Goal: Information Seeking & Learning: Check status

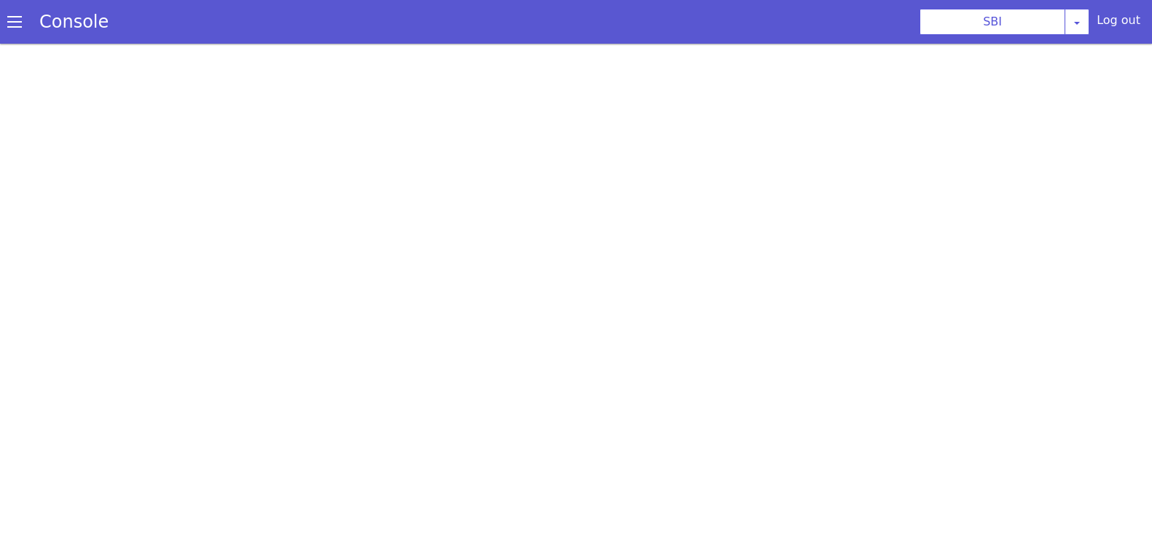
scroll to position [4, 0]
select select "TRANSFER"
select select "en"
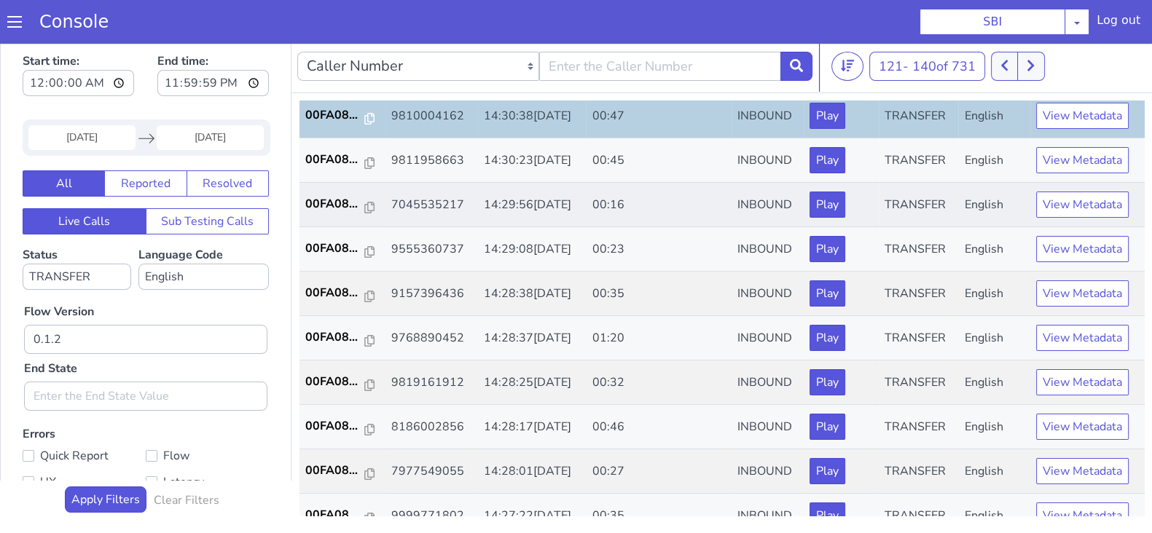
scroll to position [506, 0]
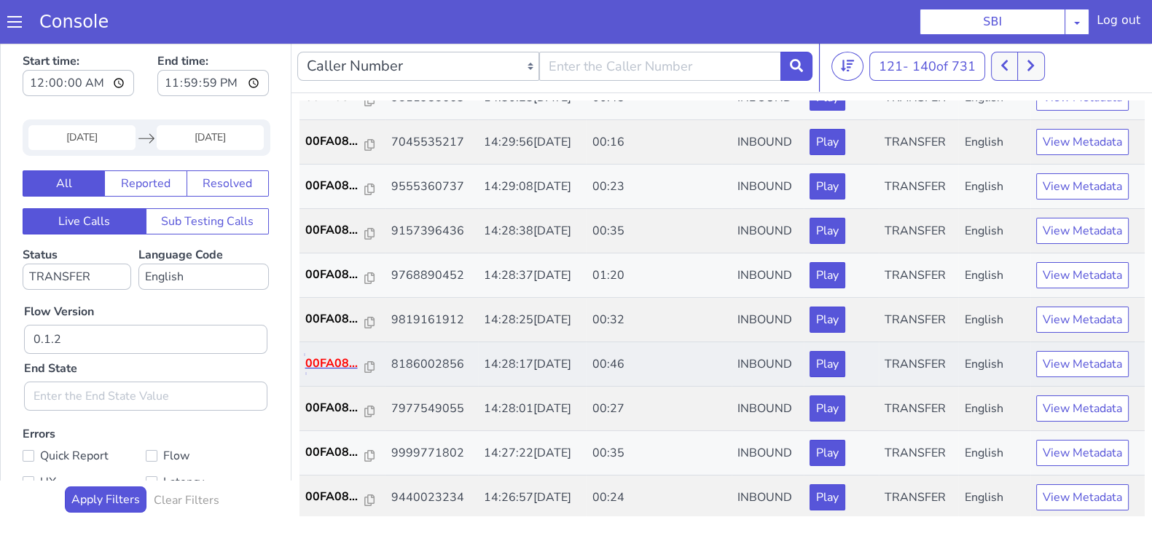
click at [331, 361] on p "00FA08..." at bounding box center [335, 363] width 60 height 17
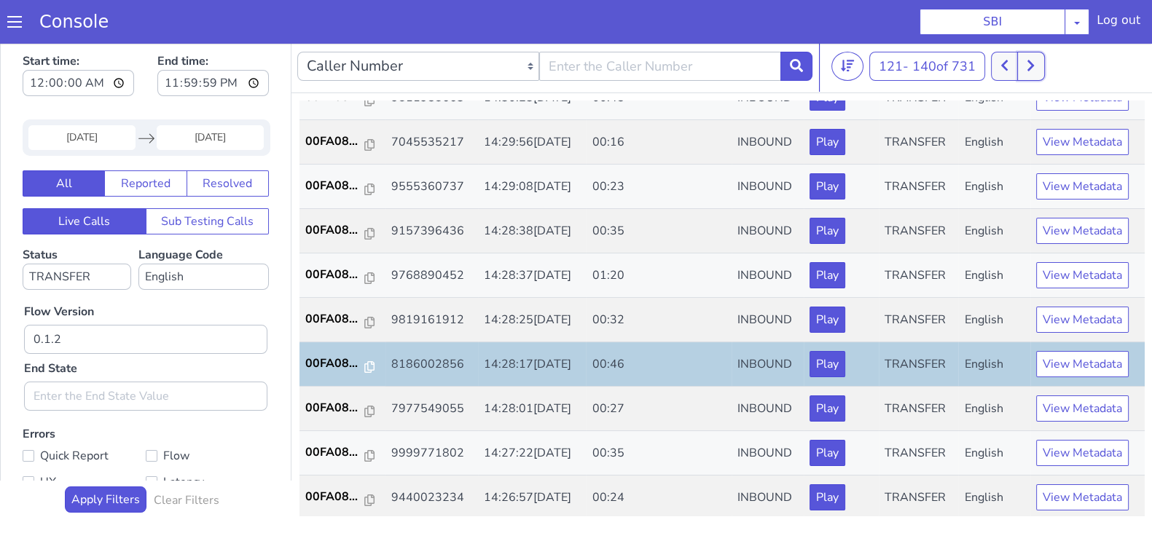
click at [1025, 67] on button at bounding box center [1030, 66] width 27 height 29
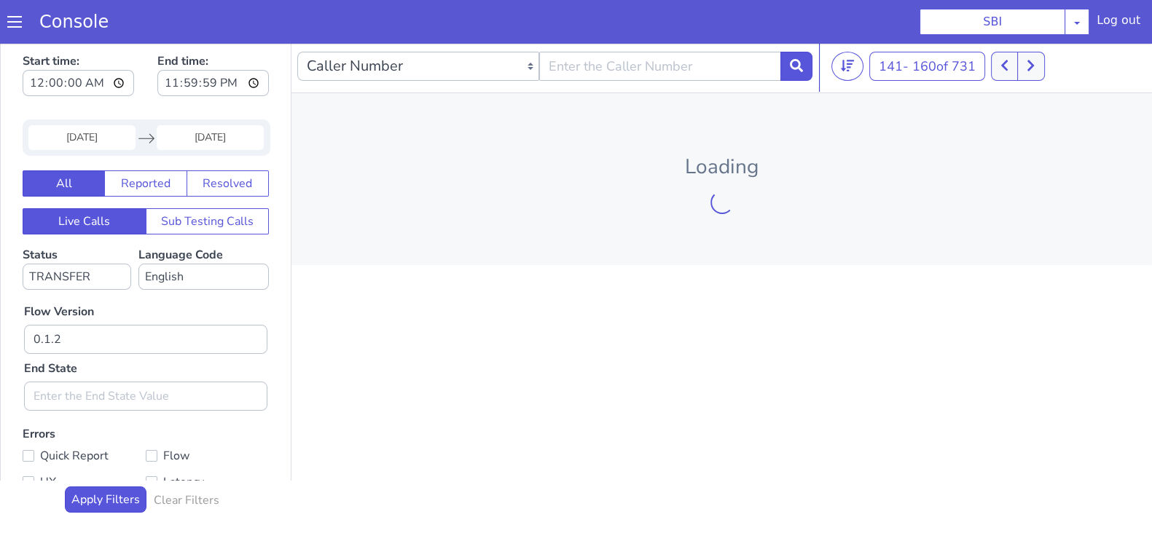
click at [66, 135] on input "18 Aug 2025" at bounding box center [81, 137] width 107 height 25
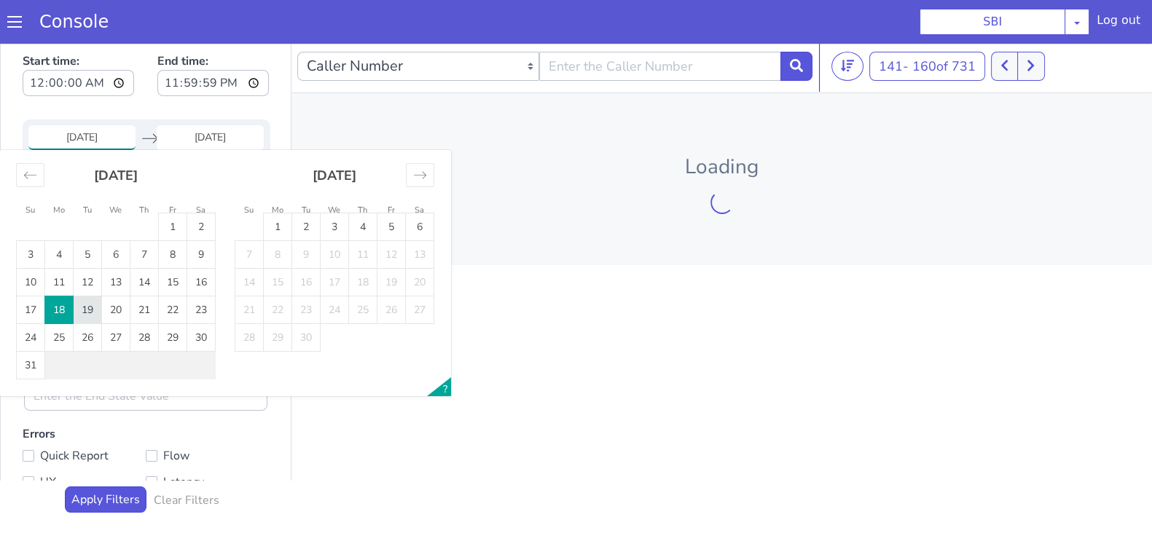
click at [95, 312] on td "19" at bounding box center [88, 310] width 28 height 28
type input "19 Aug 2025"
click at [218, 135] on input "End Date" at bounding box center [210, 137] width 107 height 25
click at [87, 307] on td "19" at bounding box center [88, 310] width 28 height 28
type input "19 Aug 2025"
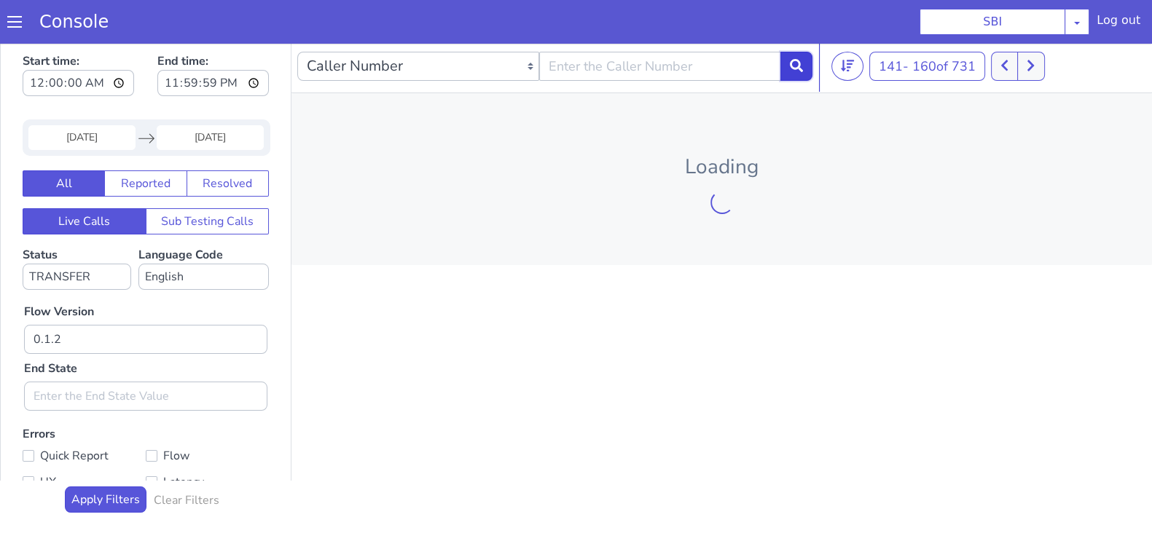
click at [801, 67] on icon at bounding box center [796, 65] width 13 height 13
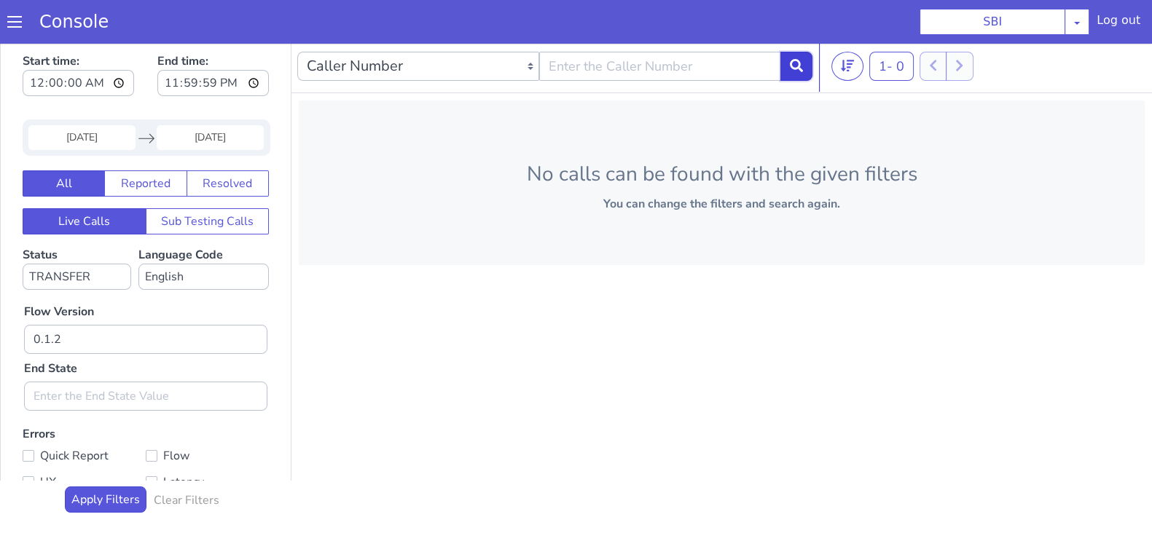
click at [787, 71] on button at bounding box center [796, 66] width 32 height 29
click at [797, 63] on icon at bounding box center [796, 65] width 13 height 13
click at [792, 71] on icon at bounding box center [796, 65] width 13 height 13
click at [89, 277] on select "No status selected HANGUP USER_HANGUP TRANSFER UNKNOWN" at bounding box center [77, 277] width 109 height 26
click at [23, 264] on select "No status selected HANGUP USER_HANGUP TRANSFER UNKNOWN" at bounding box center [77, 277] width 109 height 26
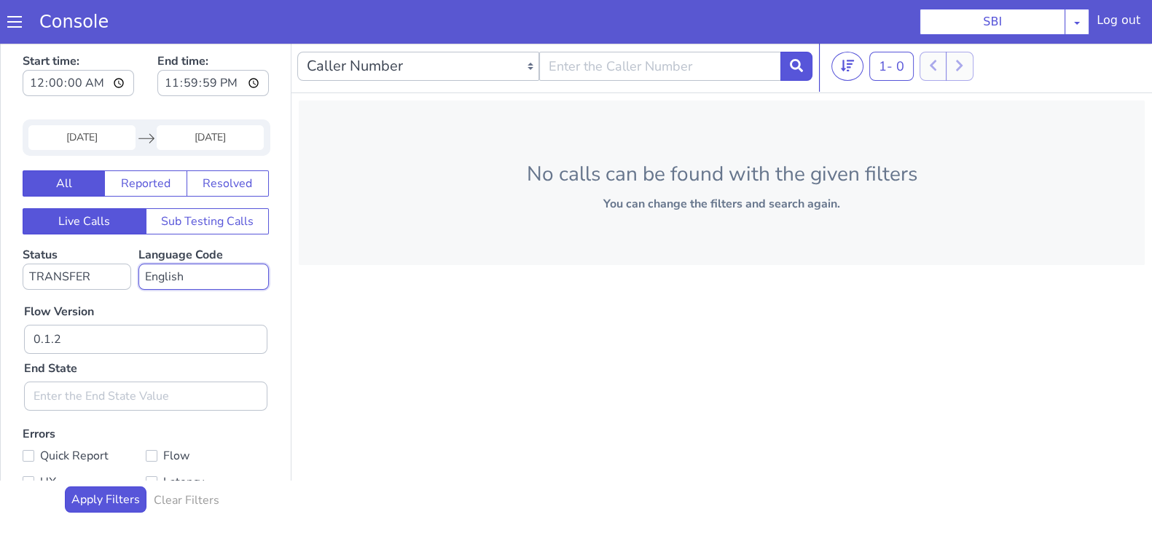
click at [193, 278] on select "No language selected Hindi English Tamil Telugu Kanada Marathi Malayalam Gujara…" at bounding box center [203, 277] width 130 height 26
click at [138, 264] on select "No language selected Hindi English Tamil Telugu Kanada Marathi Malayalam Gujara…" at bounding box center [203, 277] width 130 height 26
click at [794, 70] on icon at bounding box center [796, 65] width 13 height 13
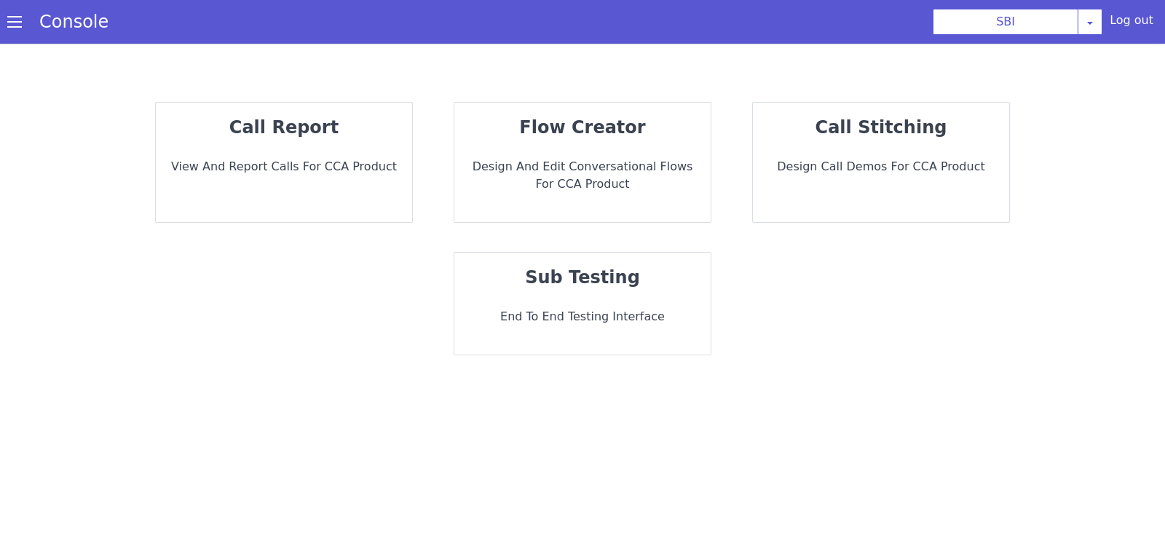
click at [268, 170] on p "View and report calls for CCA Product" at bounding box center [284, 166] width 233 height 17
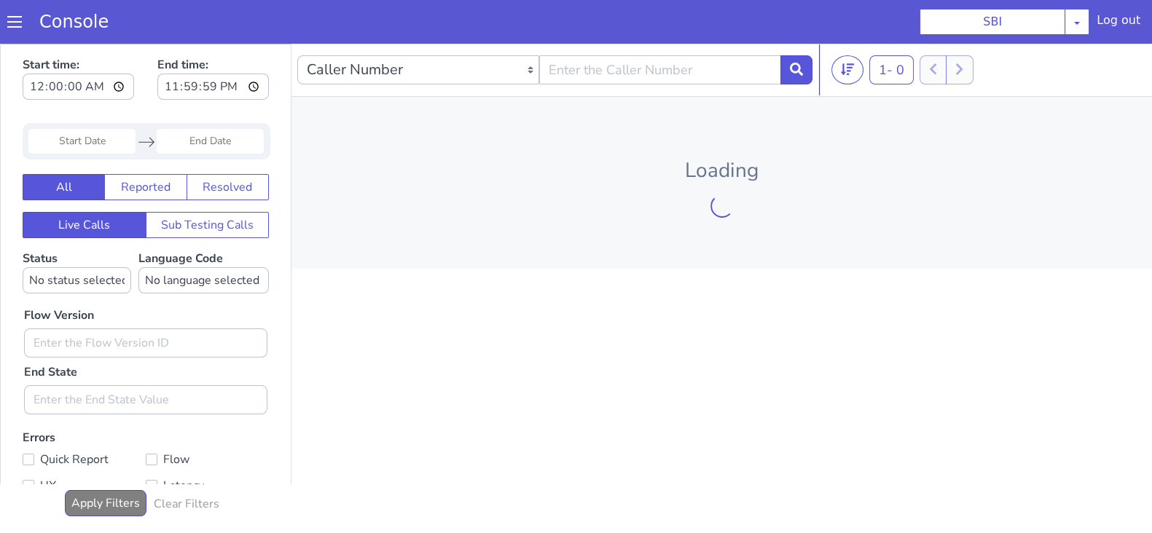
click at [88, 142] on input "Start Date" at bounding box center [81, 141] width 107 height 25
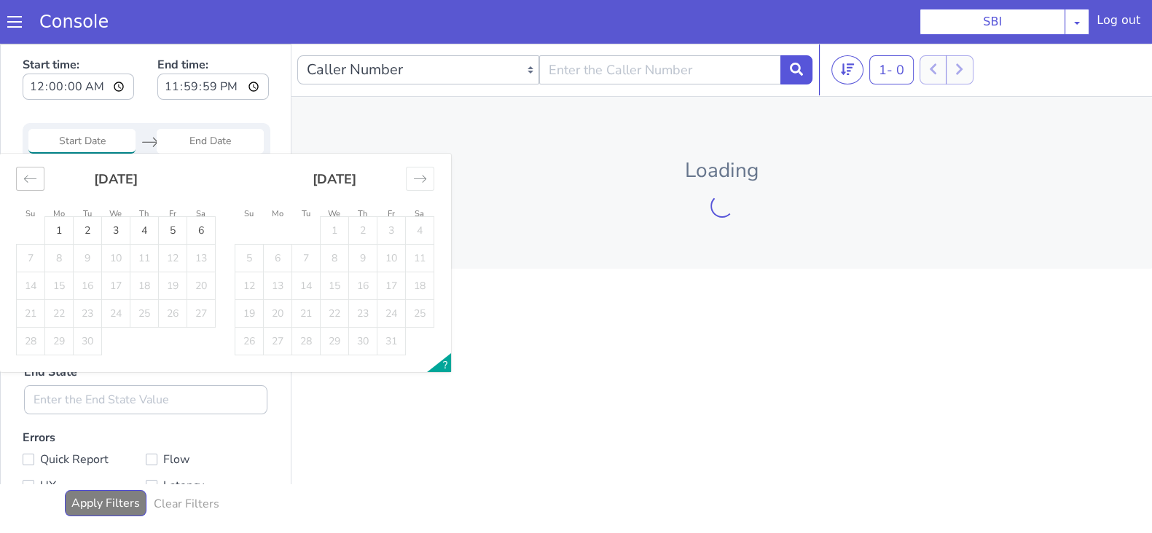
click at [25, 173] on icon "Move backward to switch to the previous month." at bounding box center [30, 179] width 14 height 14
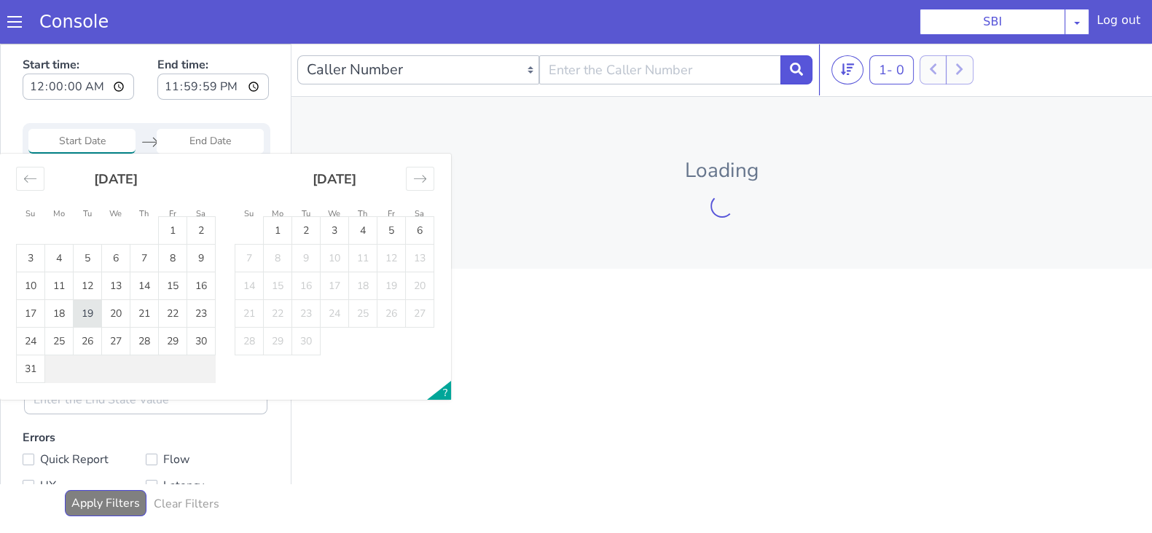
click at [91, 308] on td "19" at bounding box center [88, 314] width 28 height 28
type input "19 Aug 2025"
click at [199, 130] on input "End Date" at bounding box center [210, 141] width 107 height 25
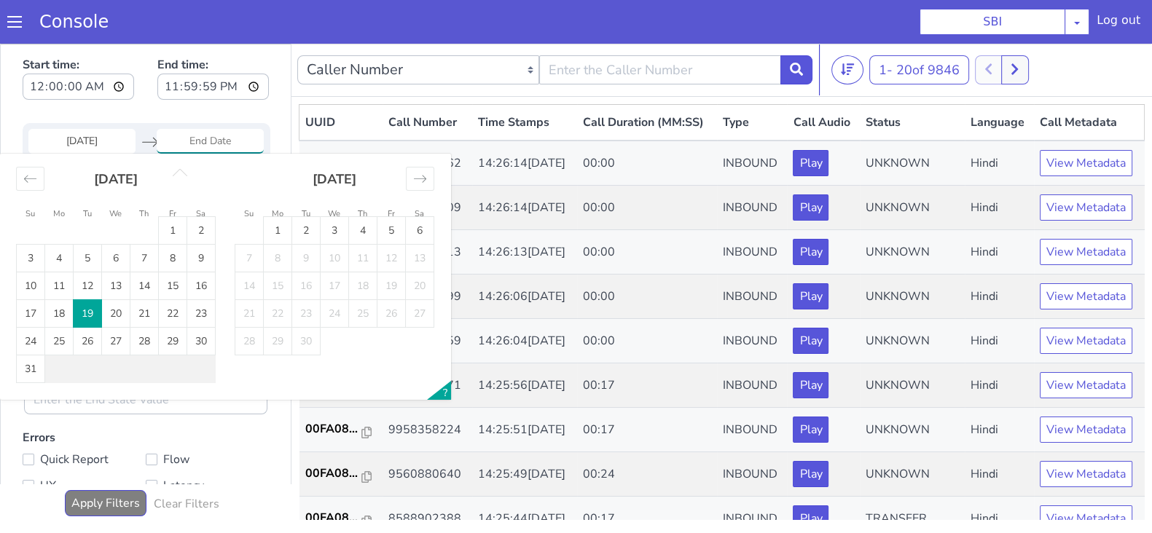
click at [83, 309] on td "19" at bounding box center [88, 314] width 28 height 28
type input "19 Aug 2025"
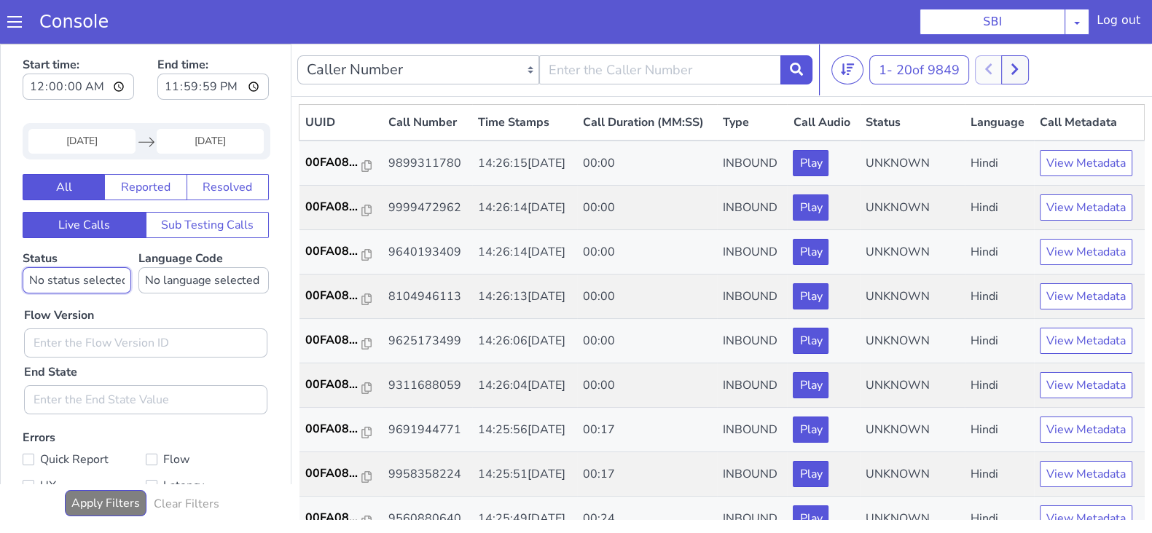
drag, startPoint x: 91, startPoint y: 267, endPoint x: 87, endPoint y: 285, distance: 18.0
click at [92, 270] on select "No status selected HANGUP USER_HANGUP TRANSFER UNKNOWN" at bounding box center [77, 280] width 109 height 26
select select "TRANSFER"
click at [23, 267] on select "No status selected HANGUP USER_HANGUP TRANSFER UNKNOWN" at bounding box center [77, 280] width 109 height 26
click at [195, 283] on select "No language selected Hindi English Tamil Telugu Kanada Marathi Malayalam Gujara…" at bounding box center [203, 280] width 130 height 26
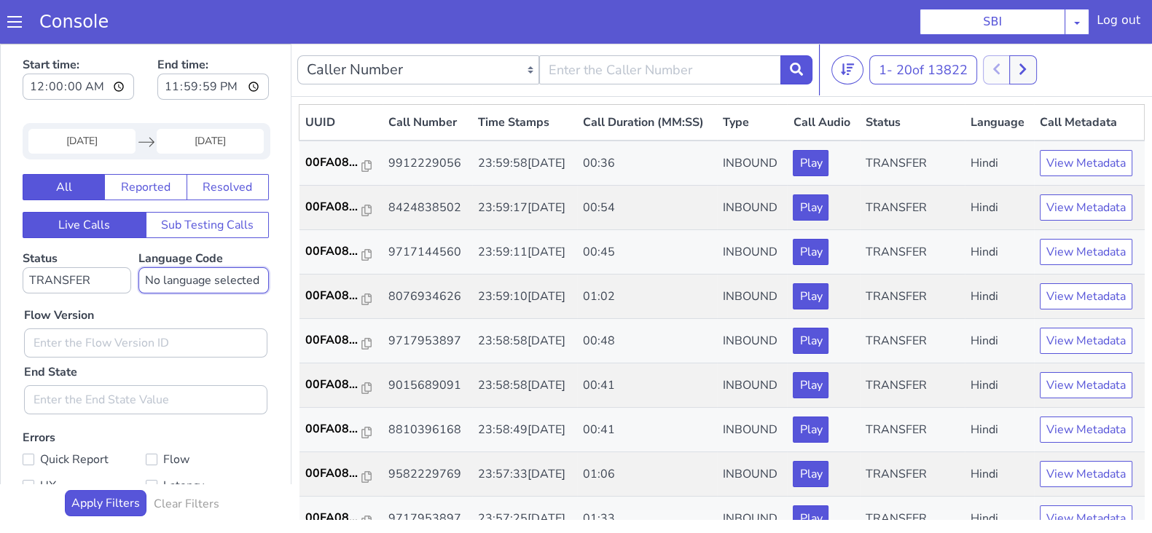
select select "en"
click at [138, 267] on select "No language selected Hindi English Tamil Telugu Kanada Marathi Malayalam Gujara…" at bounding box center [203, 280] width 130 height 26
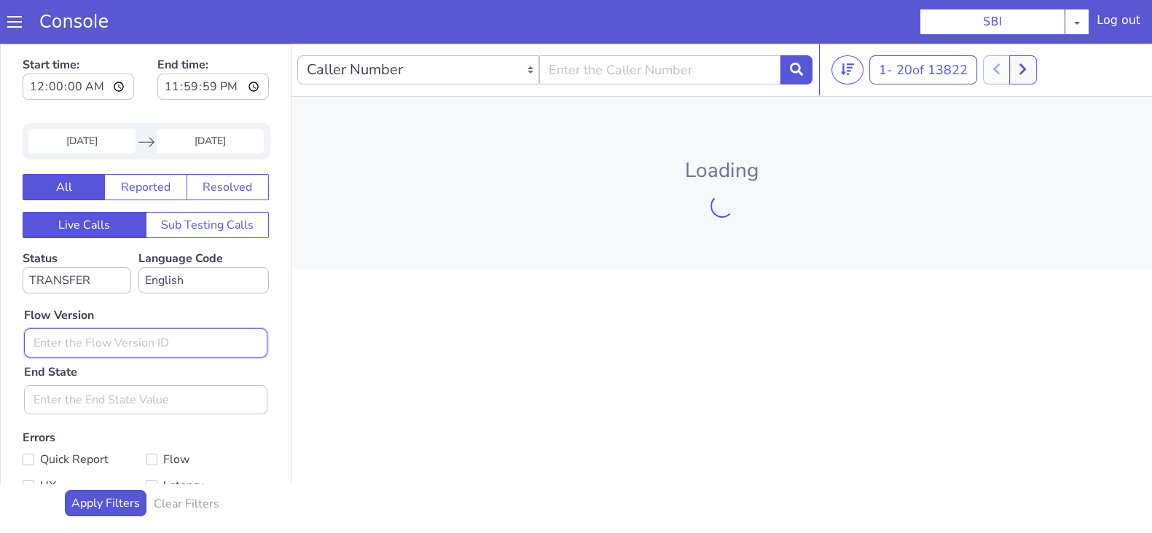
click at [87, 339] on input "text" at bounding box center [145, 342] width 243 height 29
type input "0.1.2"
click at [790, 71] on icon at bounding box center [796, 69] width 13 height 13
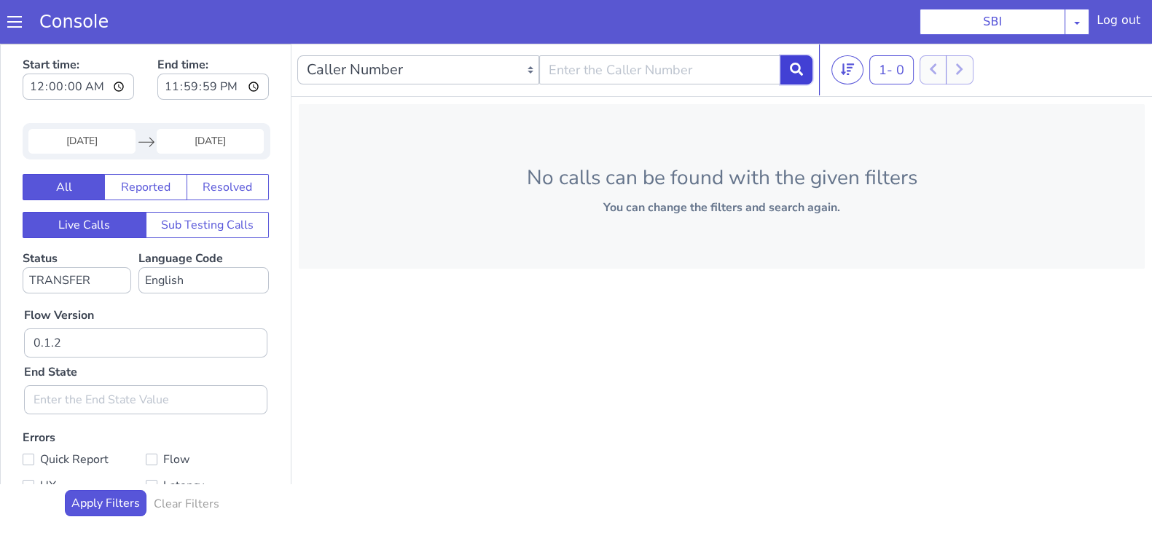
click at [799, 63] on icon at bounding box center [796, 69] width 13 height 13
click at [169, 274] on select "No language selected Hindi English Tamil Telugu [GEOGRAPHIC_DATA] Marathi Malay…" at bounding box center [203, 280] width 130 height 26
click at [138, 267] on select "No language selected Hindi English Tamil Telugu Kanada Marathi Malayalam Gujara…" at bounding box center [203, 280] width 130 height 26
click at [82, 278] on select "No status selected HANGUP USER_HANGUP TRANSFER UNKNOWN" at bounding box center [77, 280] width 109 height 26
click at [23, 267] on select "No status selected HANGUP USER_HANGUP TRANSFER UNKNOWN" at bounding box center [77, 280] width 109 height 26
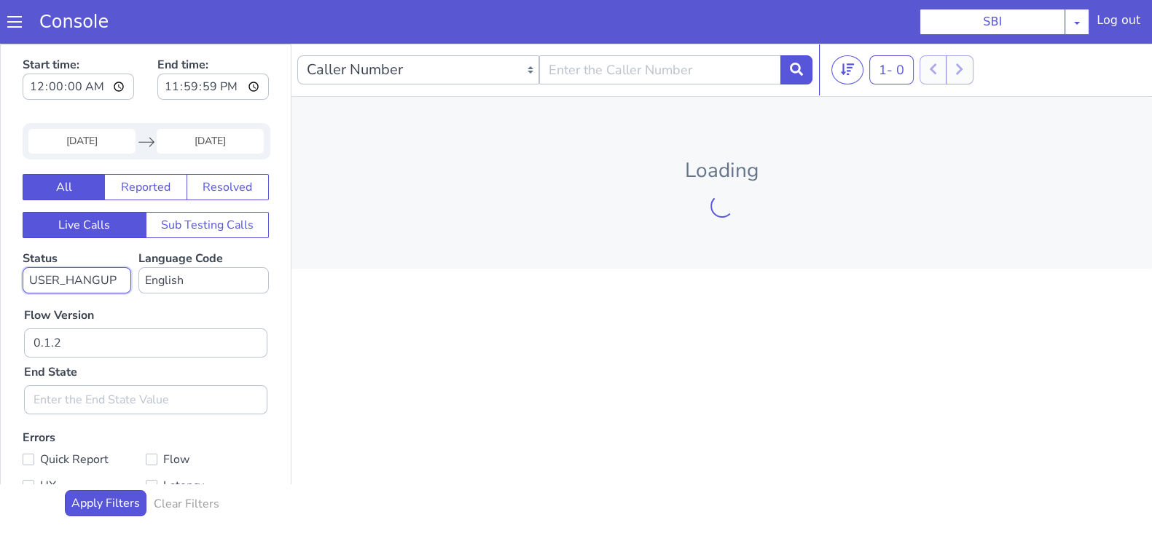
click at [87, 285] on select "No status selected HANGUP USER_HANGUP TRANSFER UNKNOWN" at bounding box center [77, 280] width 109 height 26
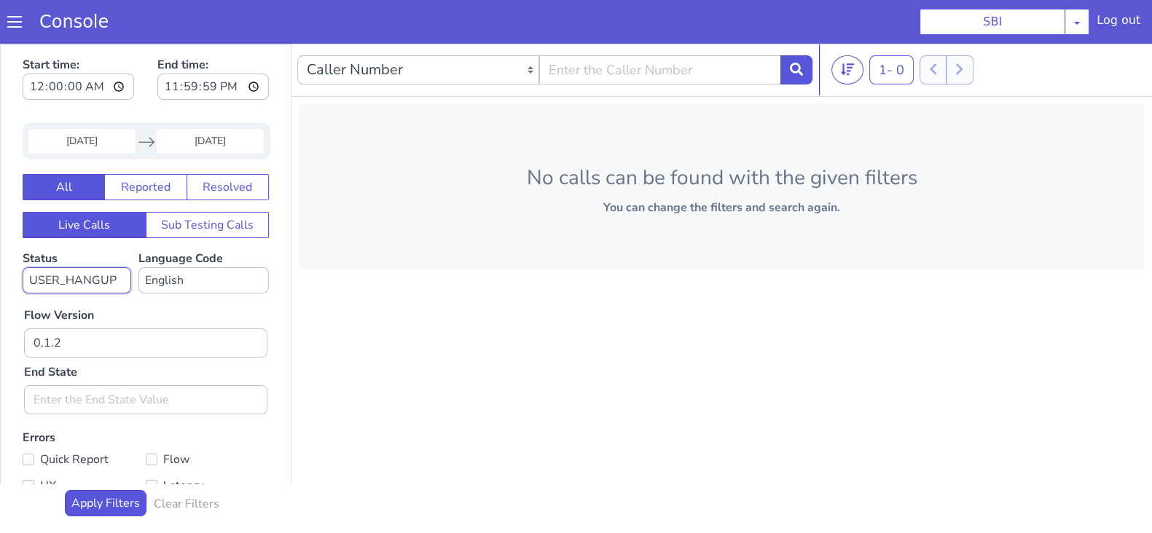
select select "TRANSFER"
click at [23, 267] on select "No status selected HANGUP USER_HANGUP TRANSFER UNKNOWN" at bounding box center [77, 280] width 109 height 26
click at [841, 72] on icon at bounding box center [847, 69] width 13 height 13
click at [72, 192] on button "All" at bounding box center [64, 187] width 82 height 26
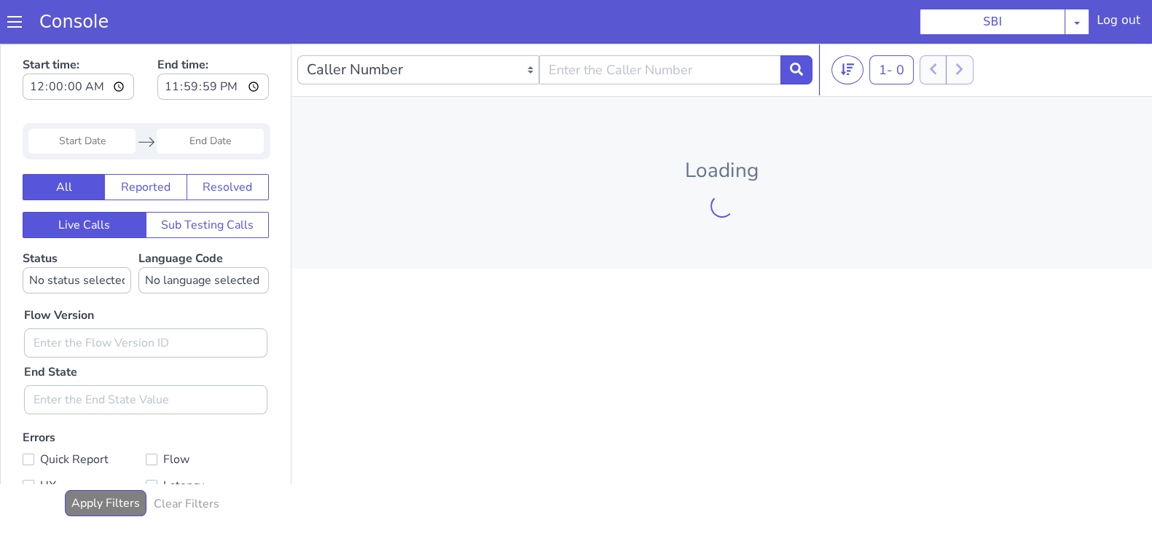
click at [84, 140] on input "Start Date" at bounding box center [81, 141] width 107 height 25
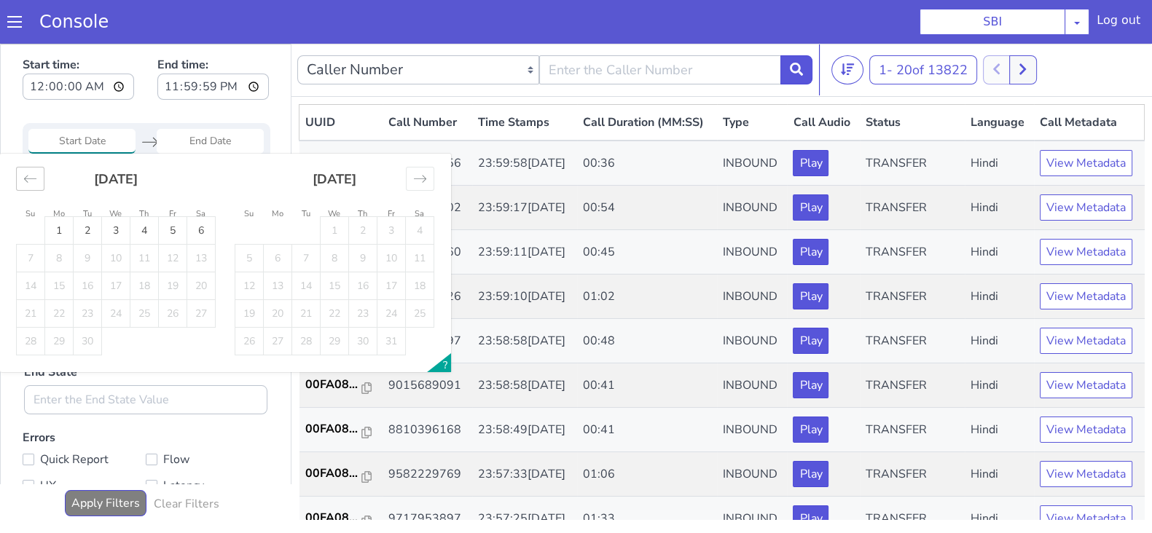
click at [34, 176] on icon "Move backward to switch to the previous month." at bounding box center [30, 179] width 14 height 14
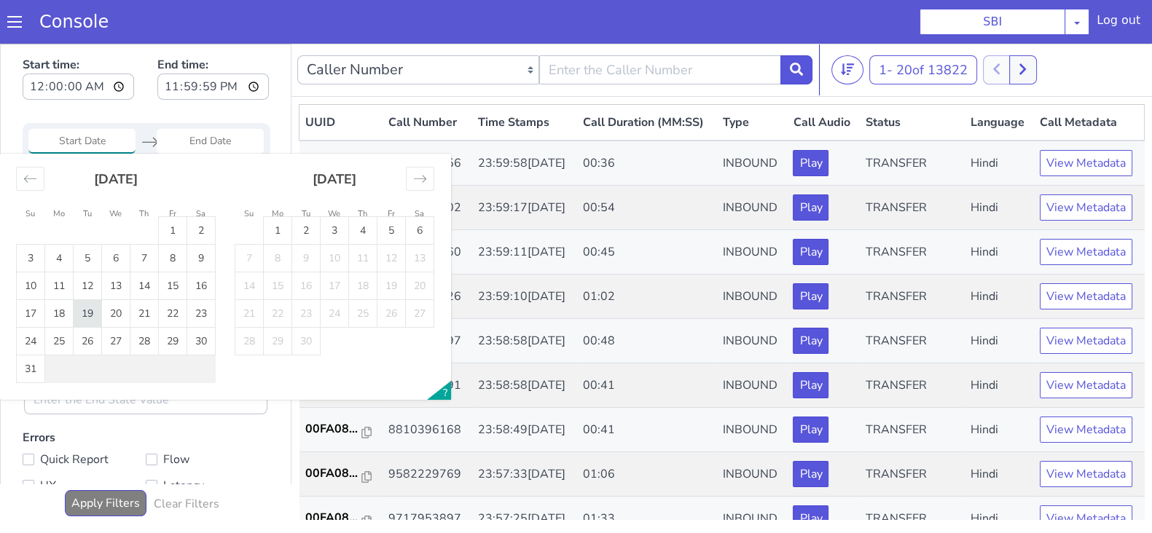
click at [87, 310] on td "19" at bounding box center [88, 314] width 28 height 28
type input "19 Aug 2025"
click at [215, 136] on input "End Date" at bounding box center [210, 141] width 107 height 25
click at [87, 310] on td "19" at bounding box center [88, 314] width 28 height 28
type input "19 Aug 2025"
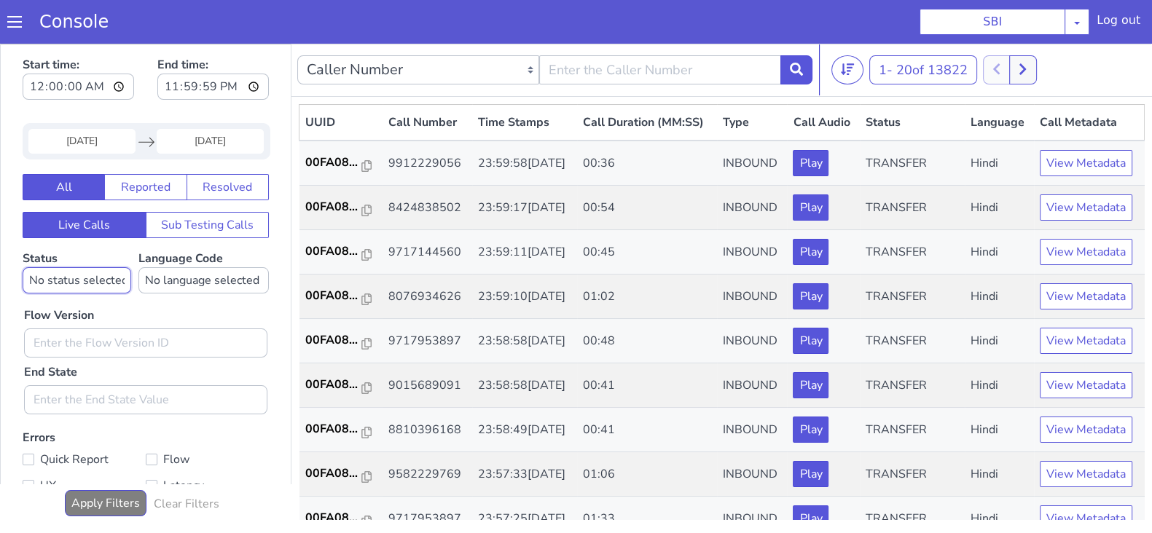
click at [63, 286] on select "No status selected HANGUP USER_HANGUP TRANSFER UNKNOWN" at bounding box center [77, 280] width 109 height 26
select select "TRANSFER"
click at [23, 267] on select "No status selected HANGUP USER_HANGUP TRANSFER UNKNOWN" at bounding box center [77, 280] width 109 height 26
drag, startPoint x: 190, startPoint y: 286, endPoint x: 193, endPoint y: 271, distance: 14.9
click at [190, 286] on select "No language selected Hindi English Tamil Telugu Kanada Marathi Malayalam Gujara…" at bounding box center [203, 280] width 130 height 26
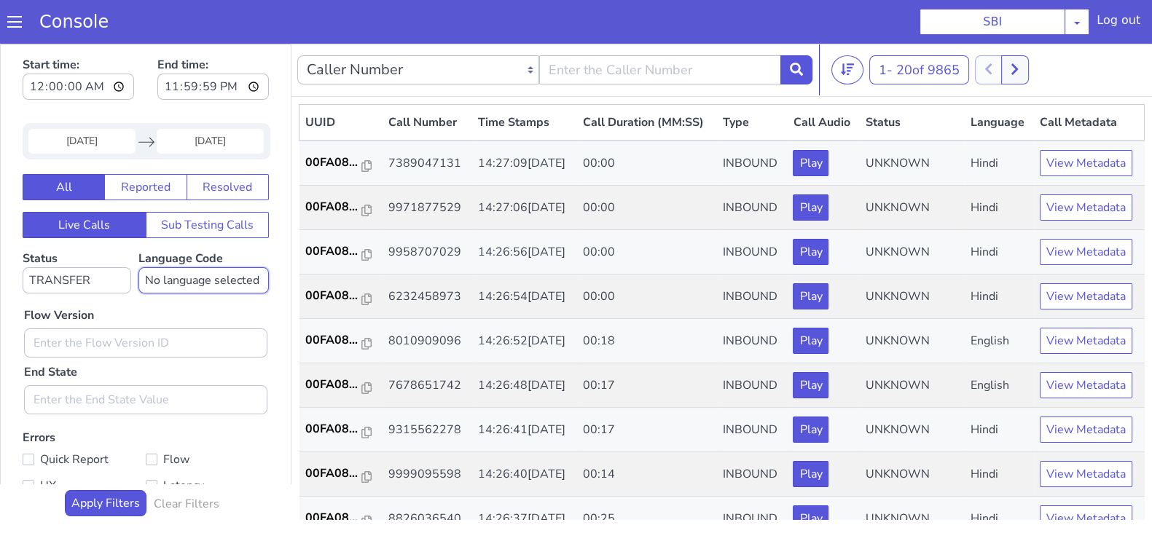
select select "en"
click at [138, 267] on select "No language selected Hindi English Tamil Telugu Kanada Marathi Malayalam Gujara…" at bounding box center [203, 280] width 130 height 26
click at [79, 346] on input "text" at bounding box center [145, 342] width 243 height 29
click at [53, 346] on input "text" at bounding box center [145, 342] width 243 height 29
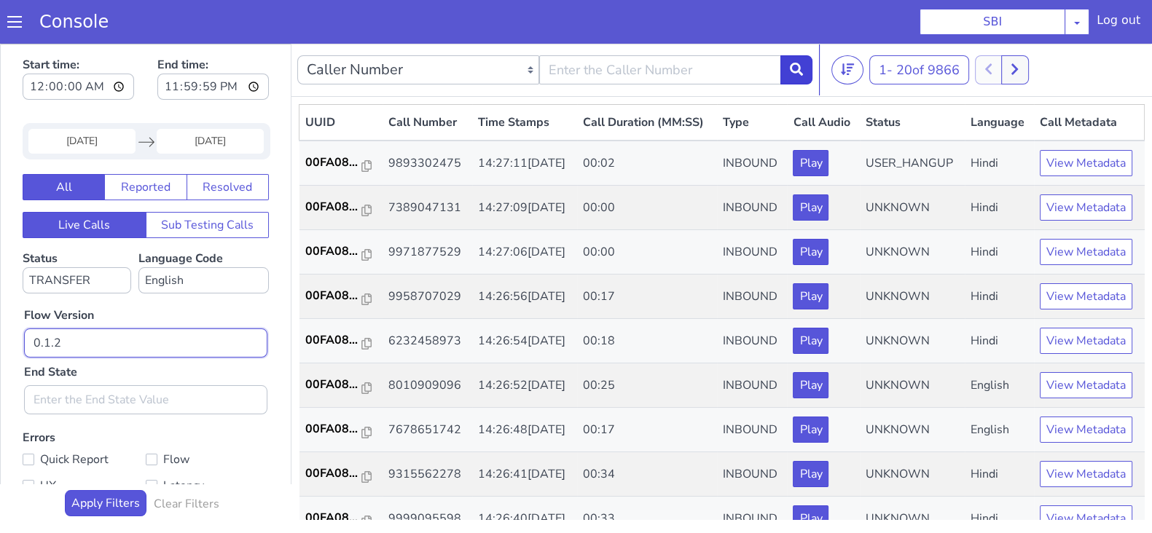
type input "0.1.2"
click at [801, 76] on button at bounding box center [796, 69] width 32 height 29
click at [197, 279] on select "No language selected Hindi English Tamil Telugu Kanada Marathi Malayalam Gujara…" at bounding box center [203, 280] width 130 height 26
click at [138, 267] on select "No language selected Hindi English Tamil Telugu Kanada Marathi Malayalam Gujara…" at bounding box center [203, 280] width 130 height 26
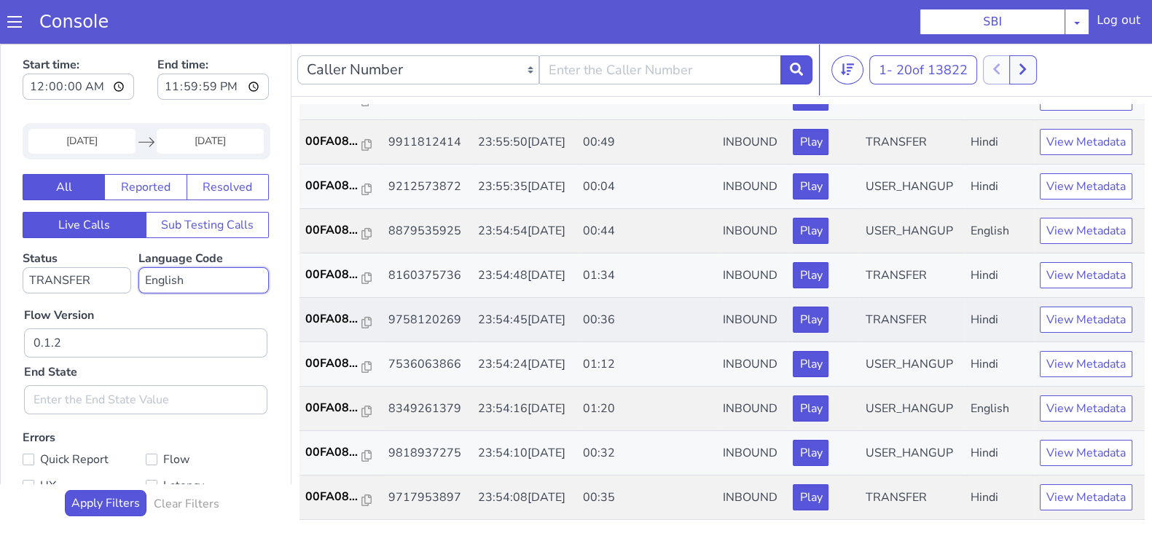
scroll to position [699, 0]
click at [798, 75] on button at bounding box center [796, 69] width 32 height 29
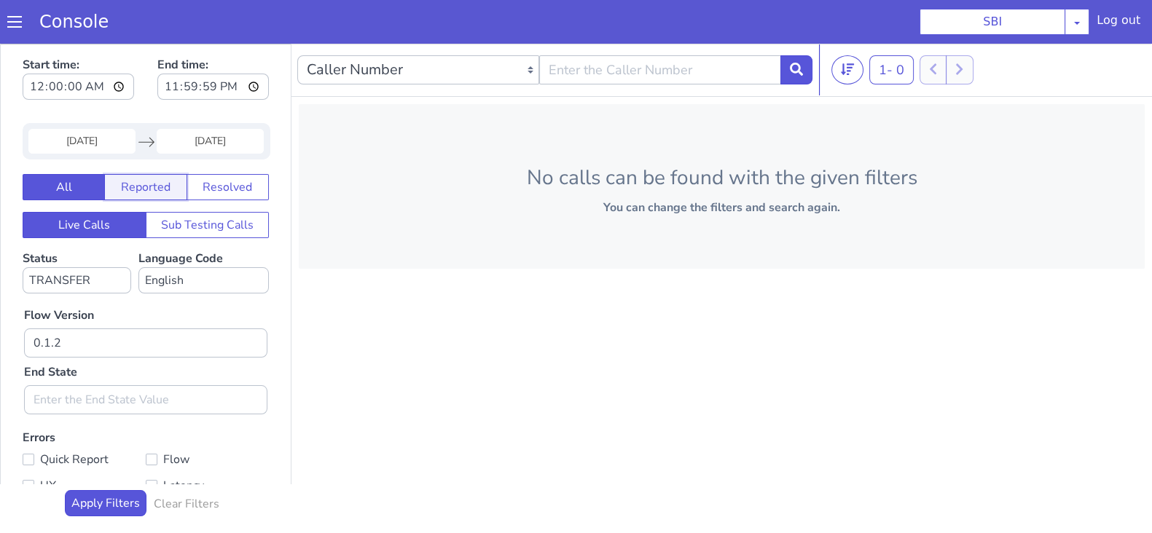
drag, startPoint x: 136, startPoint y: 192, endPoint x: 109, endPoint y: 200, distance: 28.1
click at [135, 192] on button "Reported" at bounding box center [145, 187] width 82 height 26
click at [42, 184] on button "All" at bounding box center [64, 187] width 82 height 26
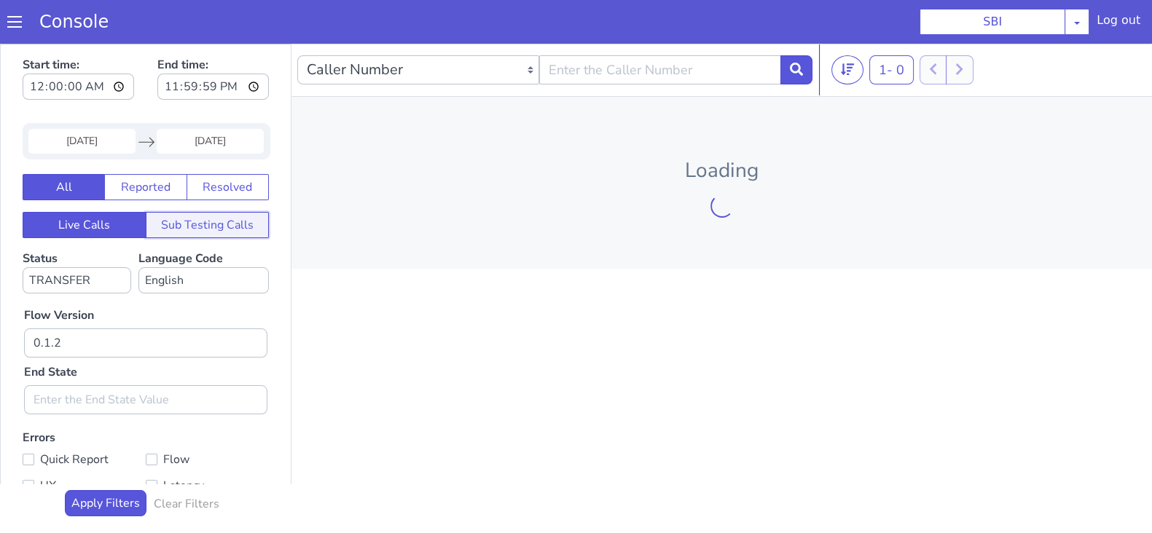
click at [209, 216] on button "Sub Testing Calls" at bounding box center [208, 225] width 124 height 26
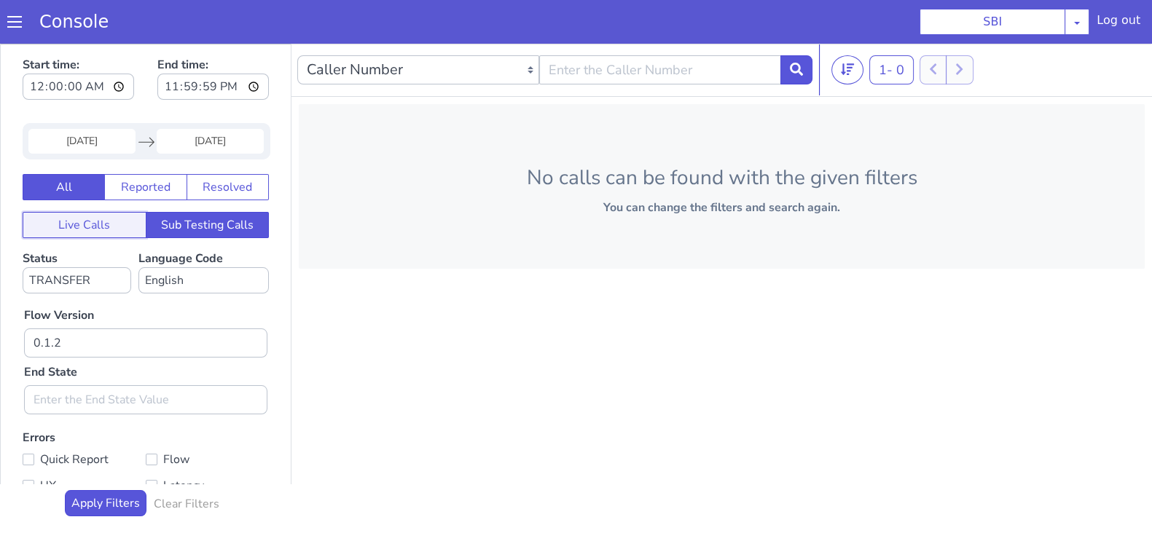
click at [99, 223] on button "Live Calls" at bounding box center [85, 225] width 124 height 26
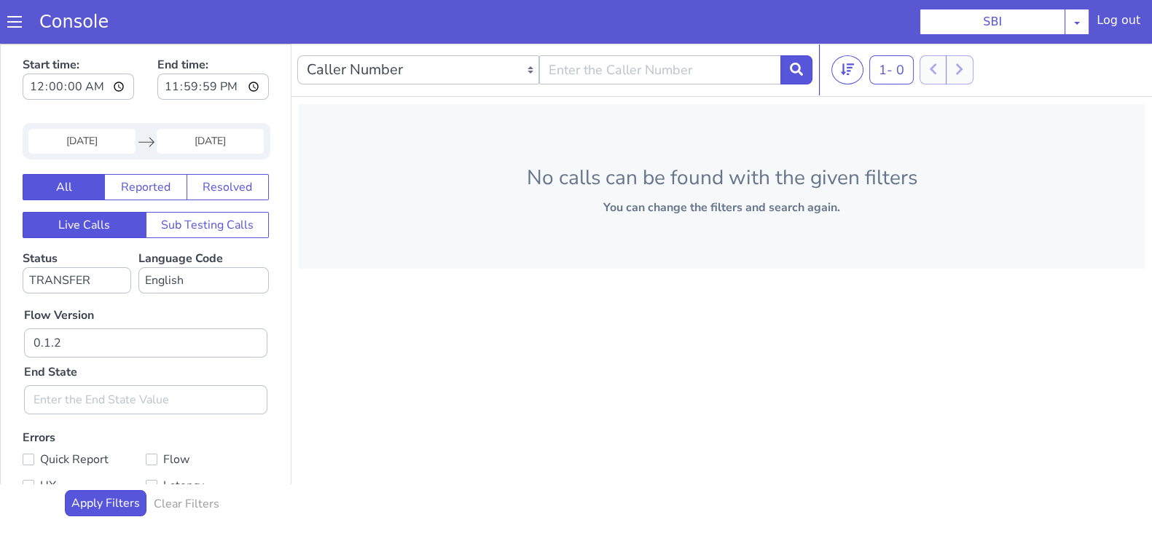
click at [215, 149] on input "19 Aug 2025" at bounding box center [210, 141] width 107 height 25
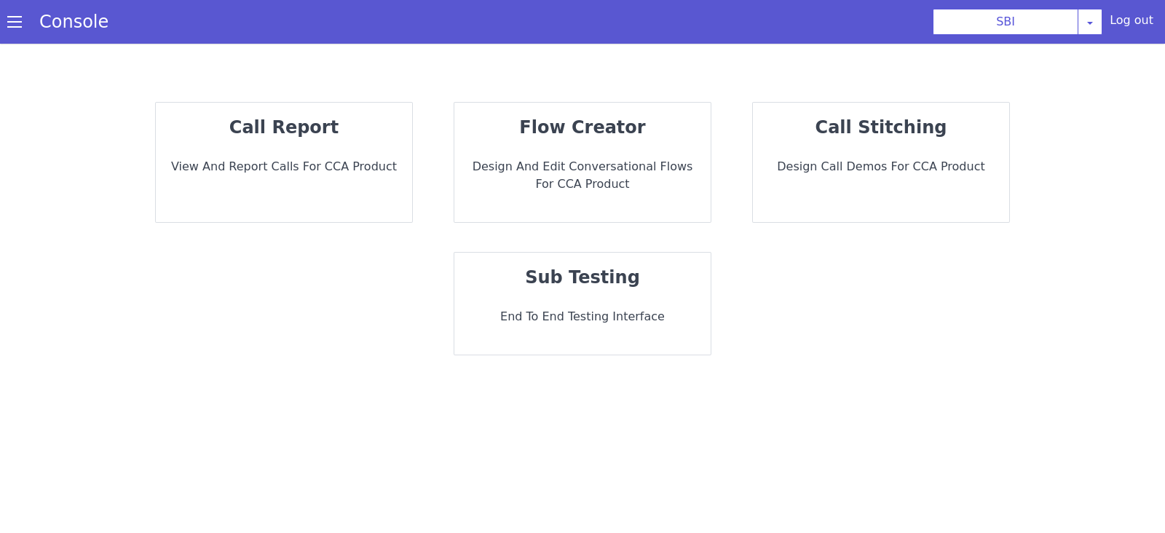
click at [299, 168] on p "View and report calls for CCA Product" at bounding box center [284, 166] width 233 height 17
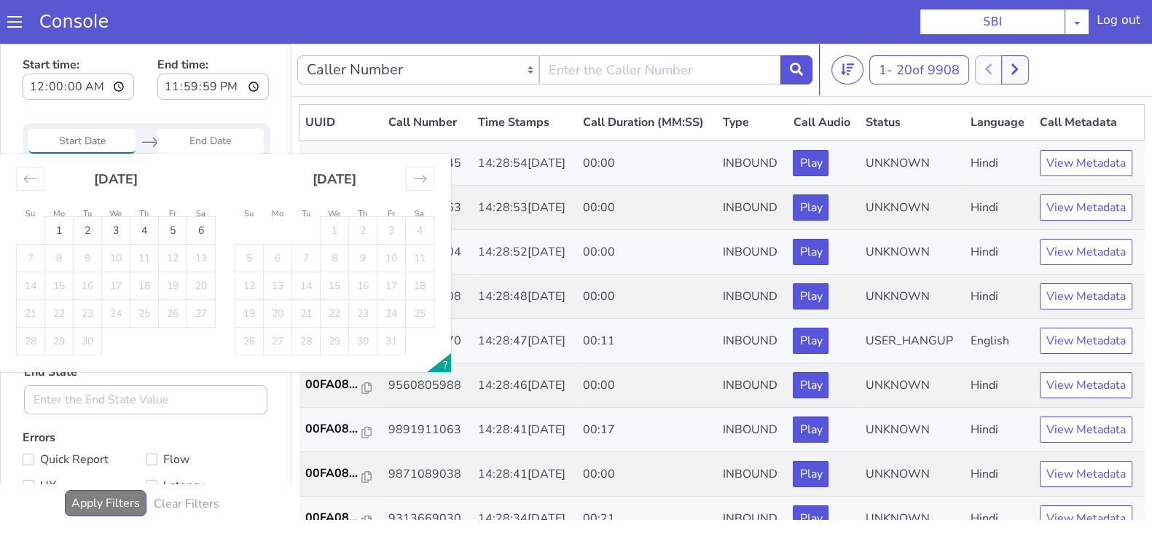
click at [102, 147] on input "Start Date" at bounding box center [81, 141] width 107 height 25
drag, startPoint x: 90, startPoint y: 154, endPoint x: 219, endPoint y: 213, distance: 141.5
click at [219, 213] on div "Su Mo Tu We Th Fr Sa Su Mo Tu We Th Fr Sa August 2025 1 2 3 4 5 6 7 8 9 10 11 1…" at bounding box center [225, 263] width 450 height 219
click at [29, 178] on icon "Move backward to switch to the previous month." at bounding box center [30, 179] width 14 height 14
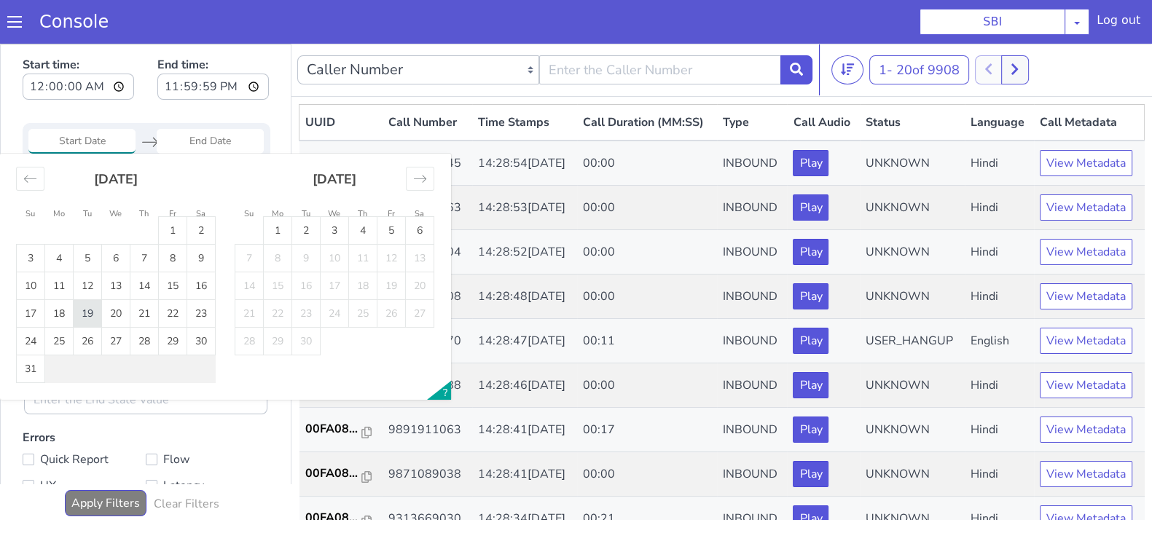
click at [96, 312] on td "19" at bounding box center [88, 314] width 28 height 28
type input "19 Aug 2025"
click at [204, 140] on input "End Date" at bounding box center [210, 141] width 107 height 25
click at [85, 312] on td "19" at bounding box center [88, 314] width 28 height 28
type input "19 Aug 2025"
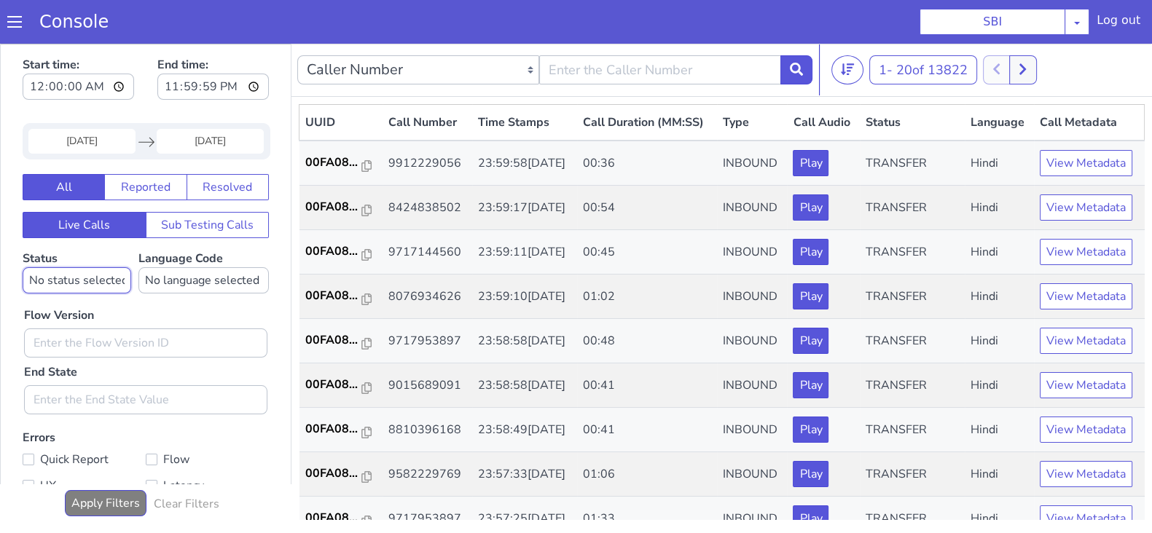
click at [75, 270] on select "No status selected HANGUP USER_HANGUP TRANSFER UNKNOWN" at bounding box center [77, 280] width 109 height 26
click at [23, 267] on select "No status selected HANGUP USER_HANGUP TRANSFER UNKNOWN" at bounding box center [77, 280] width 109 height 26
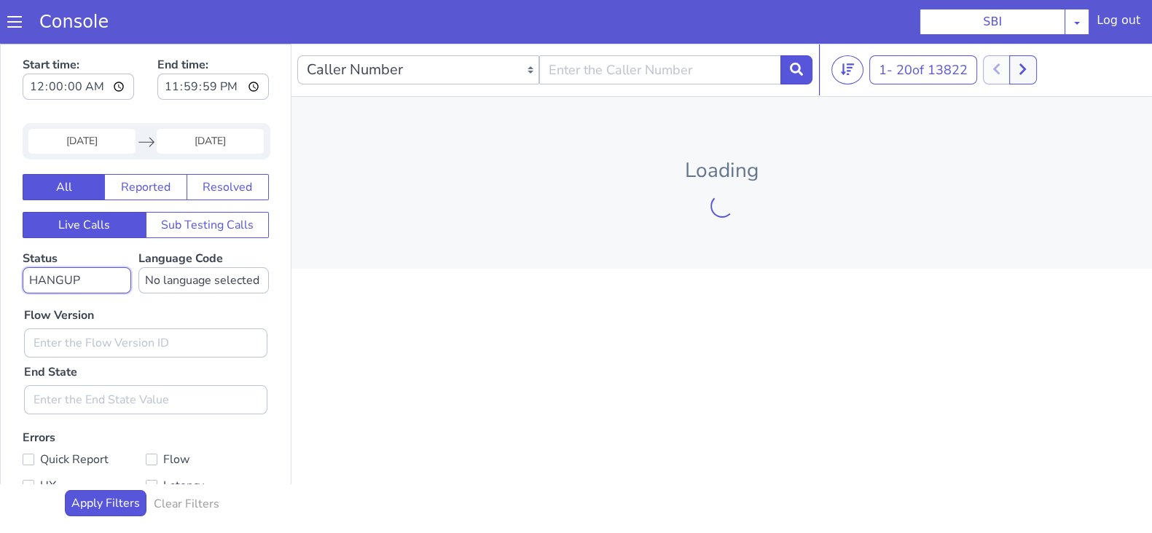
drag, startPoint x: 87, startPoint y: 269, endPoint x: 93, endPoint y: 289, distance: 20.3
click at [87, 270] on select "No status selected HANGUP USER_HANGUP TRANSFER UNKNOWN" at bounding box center [77, 280] width 109 height 26
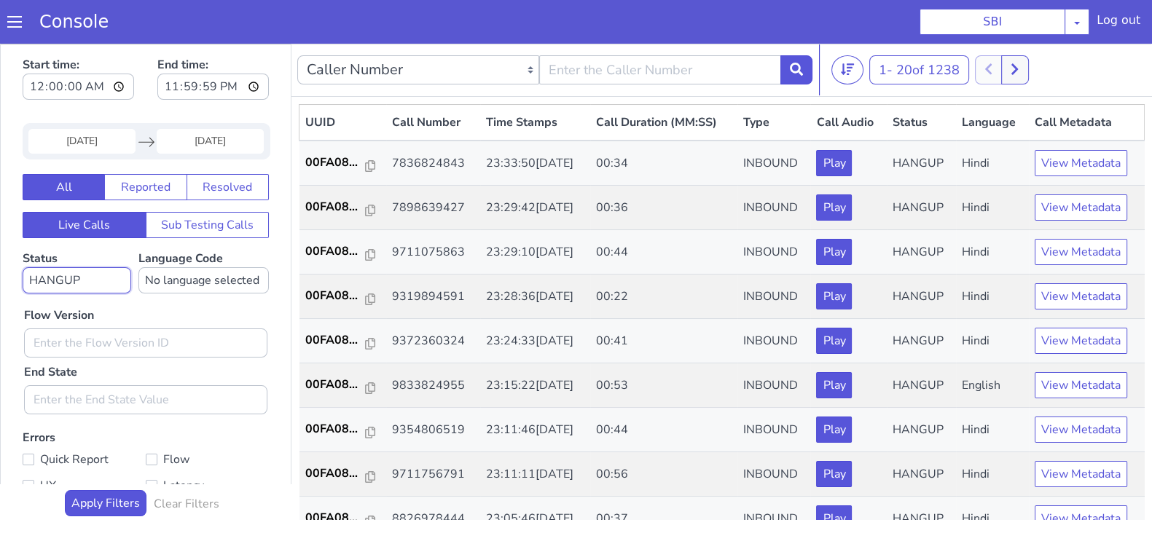
select select "TRANSFER"
click at [23, 267] on select "No status selected HANGUP USER_HANGUP TRANSFER UNKNOWN" at bounding box center [77, 280] width 109 height 26
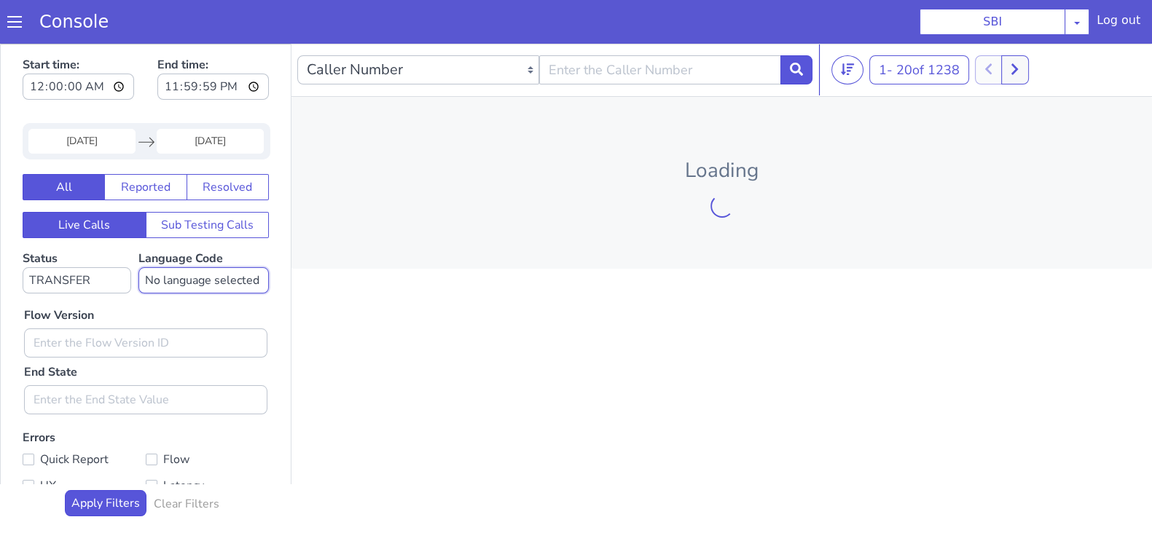
click at [177, 279] on select "No language selected Hindi English Tamil Telugu Kanada Marathi Malayalam Gujara…" at bounding box center [203, 280] width 130 height 26
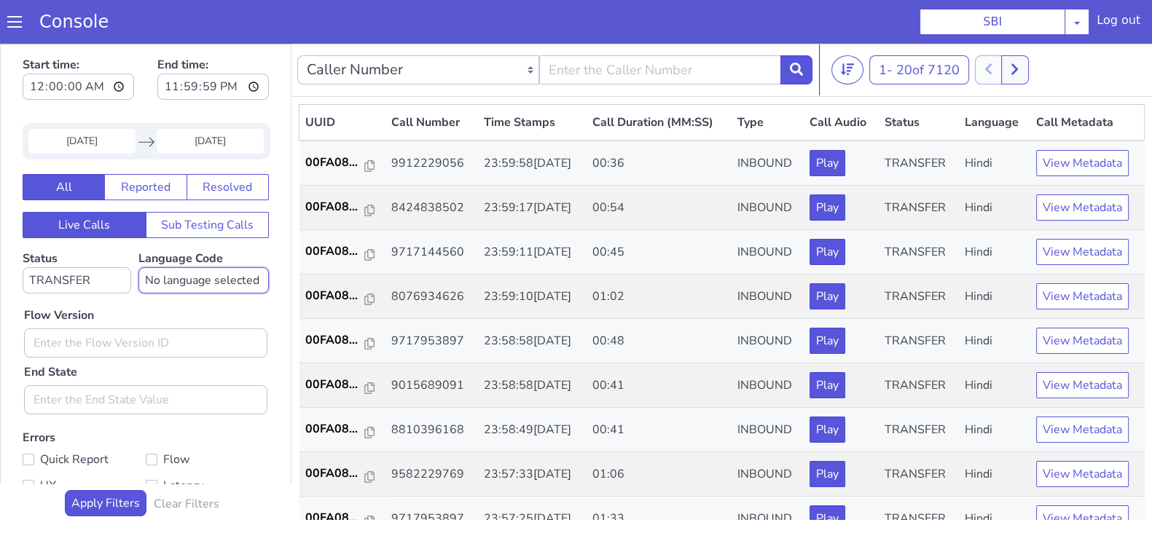
select select "en"
click at [138, 267] on select "No language selected Hindi English Tamil Telugu Kanada Marathi Malayalam Gujara…" at bounding box center [203, 280] width 130 height 26
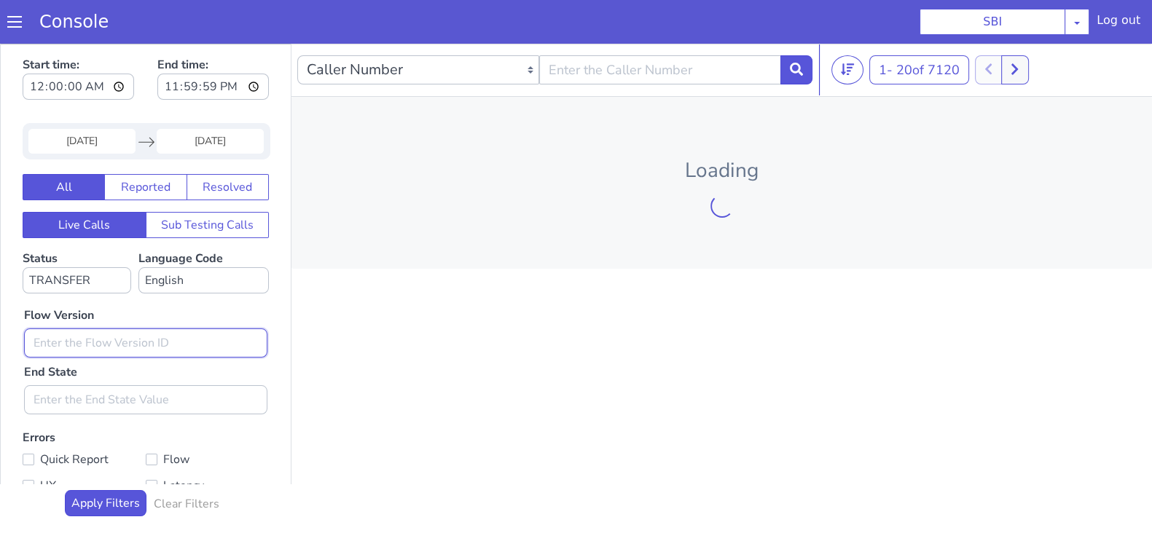
click at [76, 331] on input "text" at bounding box center [145, 342] width 243 height 29
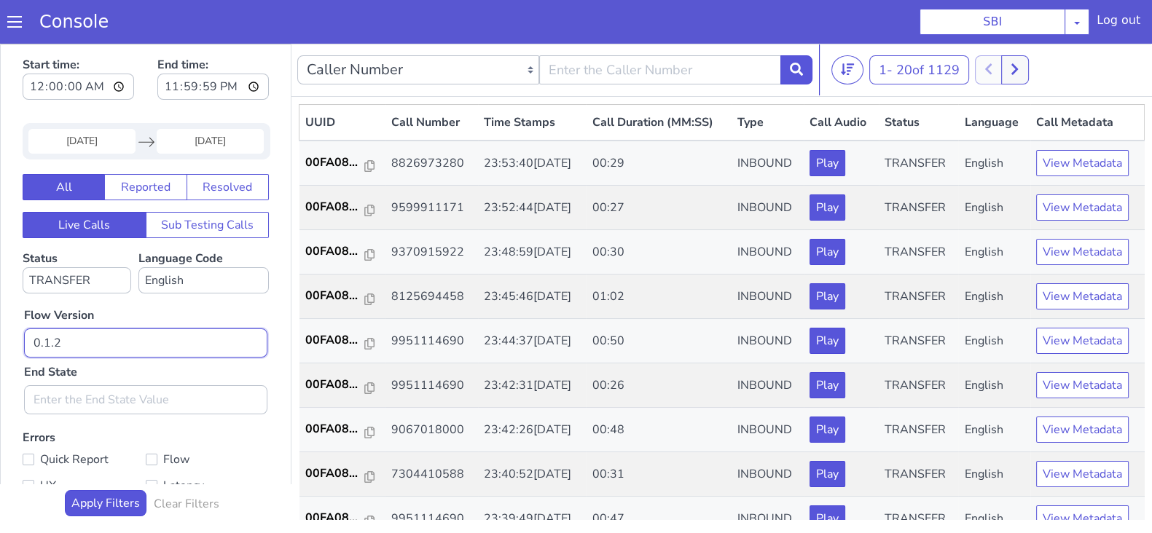
type input "0.1.2"
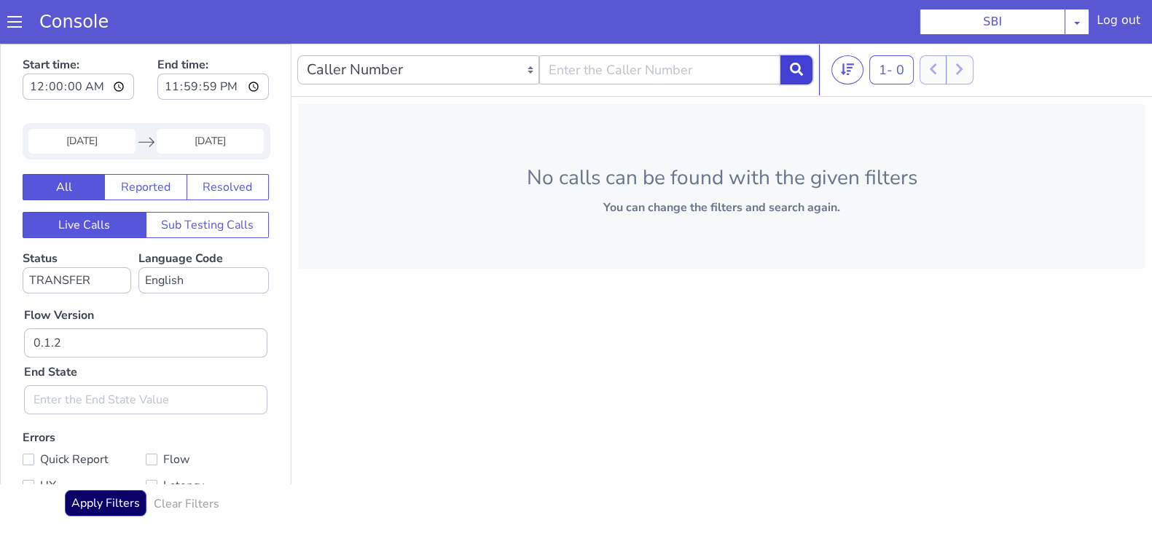
click at [803, 67] on button at bounding box center [796, 69] width 32 height 29
click at [84, 138] on input "19 Aug 2025" at bounding box center [81, 141] width 107 height 25
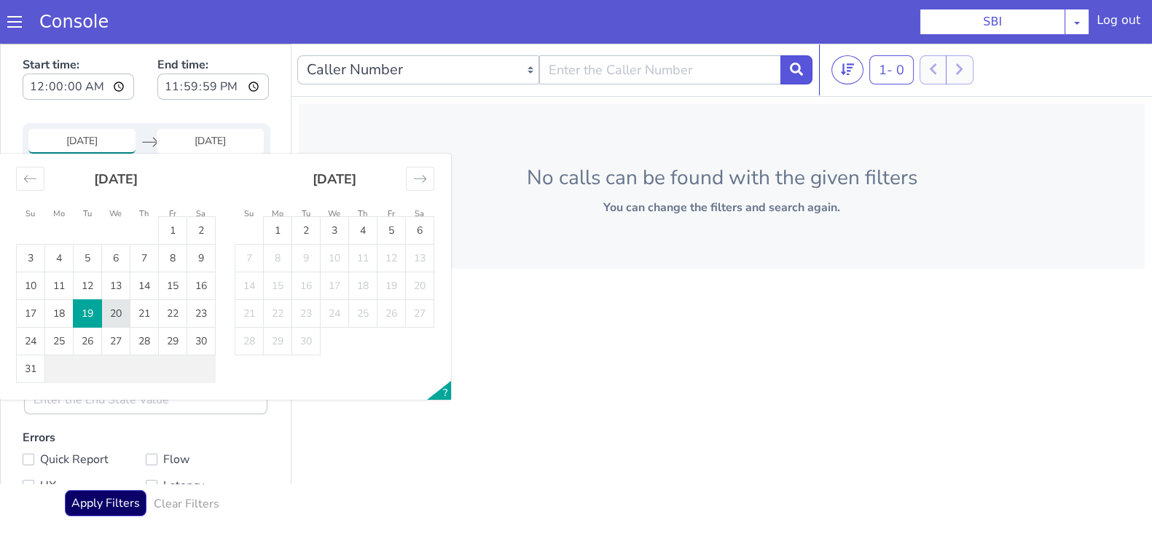
click at [108, 312] on td "20" at bounding box center [116, 314] width 28 height 28
type input "20 Aug 2025"
click at [201, 133] on input "End Date" at bounding box center [210, 141] width 107 height 25
click at [117, 316] on td "20" at bounding box center [116, 314] width 28 height 28
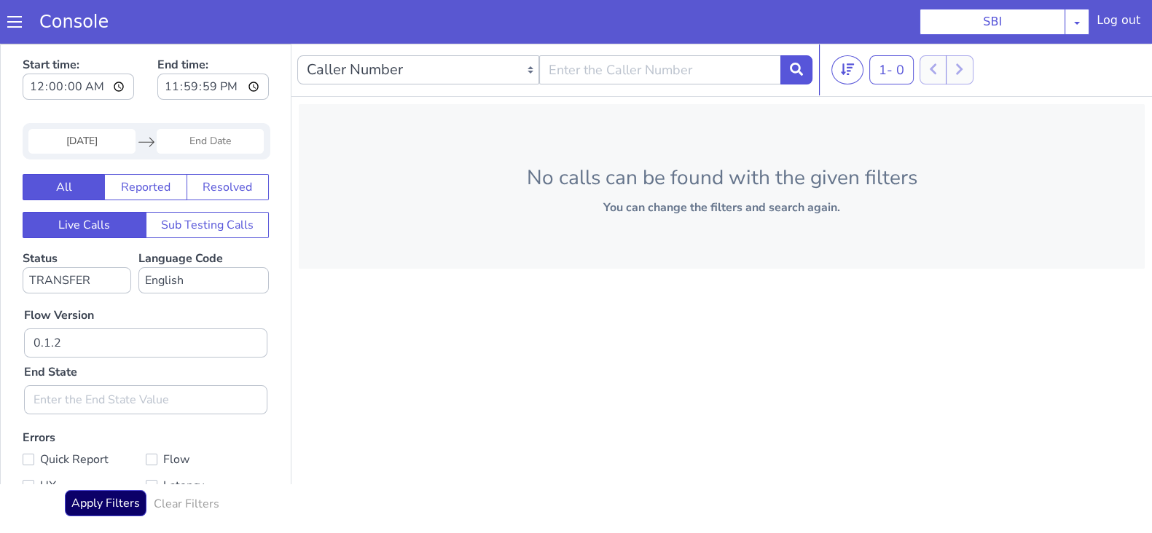
type input "20 Aug 2025"
click at [790, 71] on icon at bounding box center [796, 69] width 13 height 13
click at [76, 150] on input "20 Aug 2025" at bounding box center [81, 141] width 107 height 25
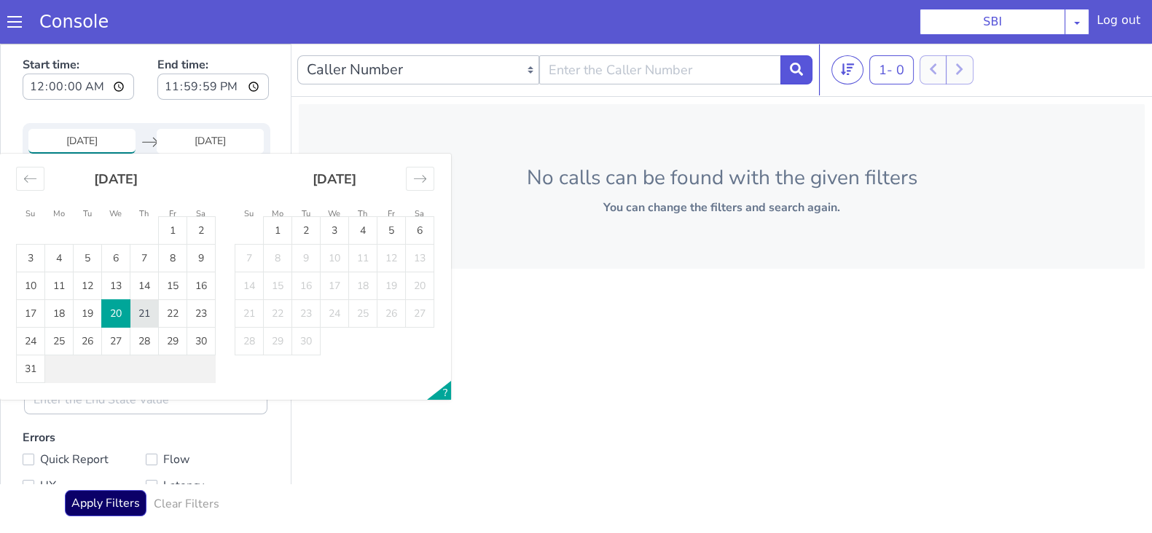
click at [152, 319] on td "21" at bounding box center [144, 314] width 28 height 28
type input "21 Aug 2025"
click at [203, 135] on input "End Date" at bounding box center [210, 141] width 107 height 25
click at [145, 311] on td "21" at bounding box center [144, 314] width 28 height 28
type input "21 Aug 2025"
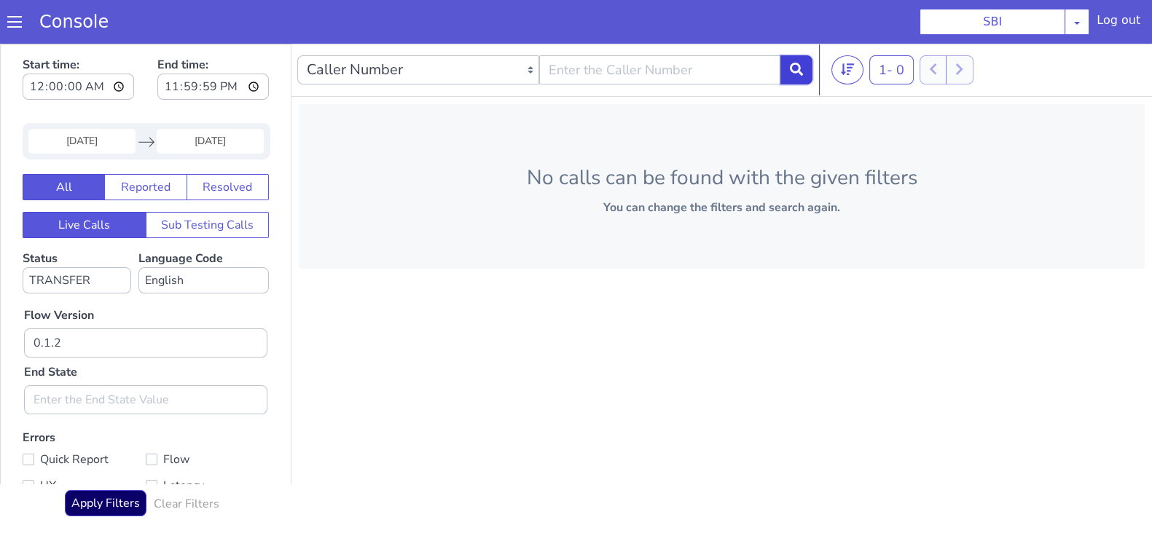
click at [798, 68] on icon at bounding box center [796, 69] width 13 height 13
click at [63, 286] on select "No status selected HANGUP USER_HANGUP TRANSFER UNKNOWN" at bounding box center [77, 280] width 109 height 26
click at [192, 283] on select "No language selected Hindi English Tamil Telugu Kanada Marathi Malayalam Gujara…" at bounding box center [203, 280] width 130 height 26
click at [88, 229] on button "Live Calls" at bounding box center [85, 225] width 124 height 26
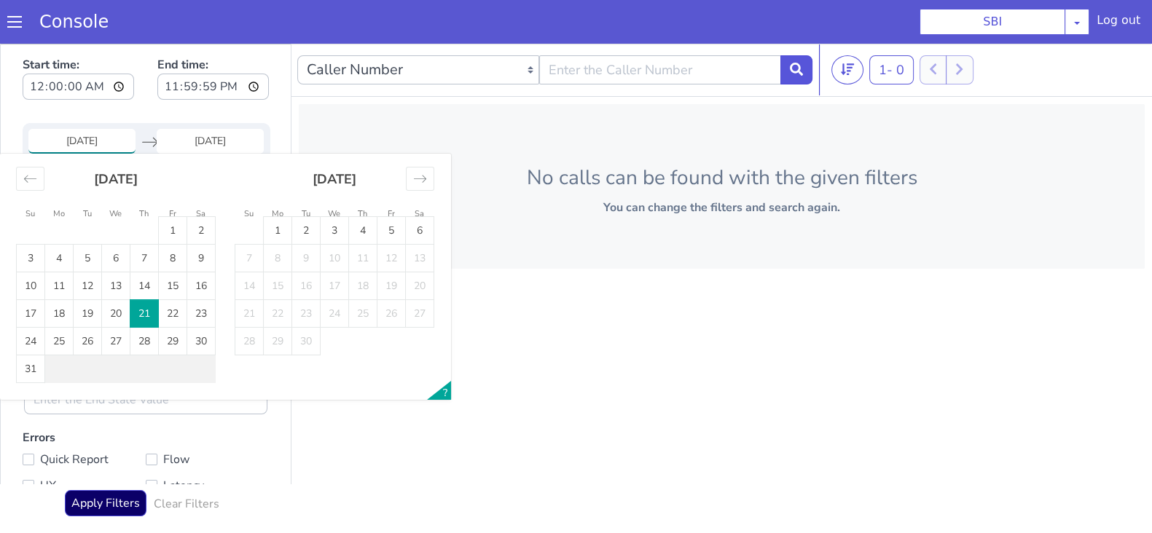
click at [82, 145] on input "21 Aug 2025" at bounding box center [81, 141] width 107 height 25
click at [143, 317] on td "21" at bounding box center [144, 314] width 28 height 28
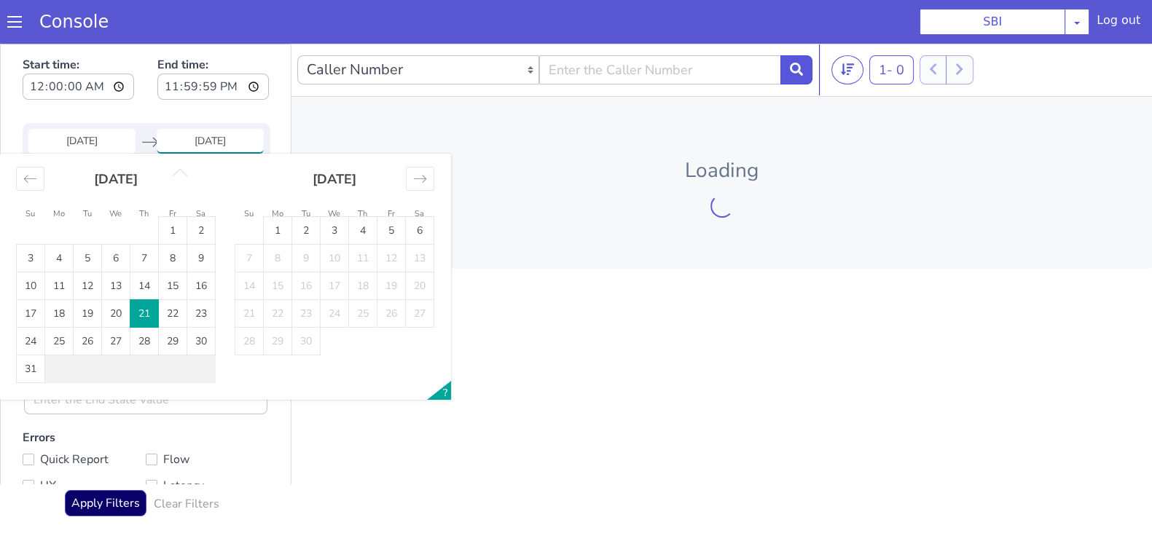
click at [186, 146] on input "21 Aug 2025" at bounding box center [210, 141] width 107 height 25
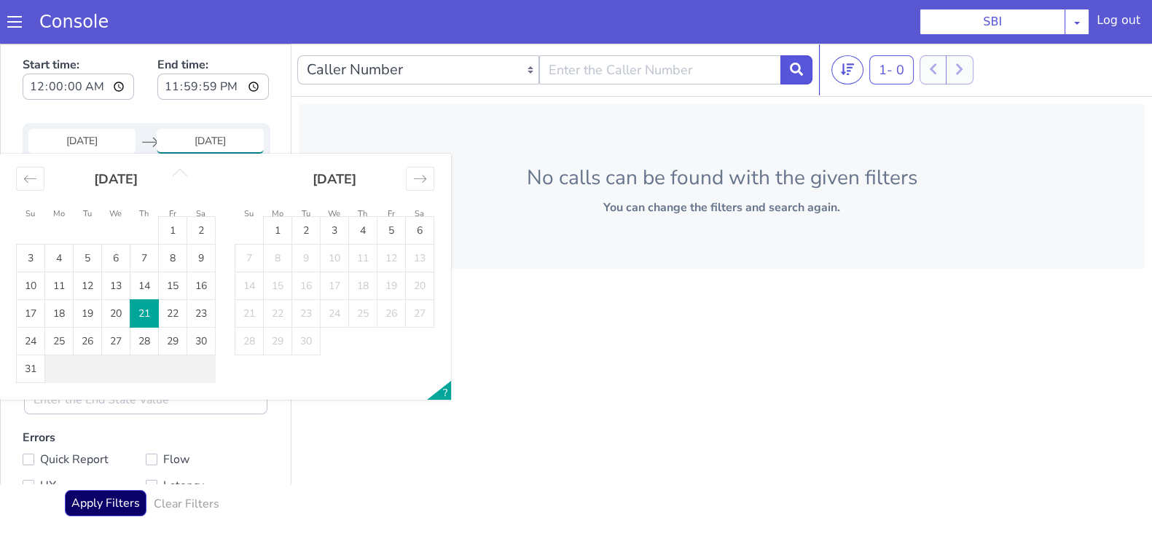
click at [141, 311] on td "21" at bounding box center [144, 314] width 28 height 28
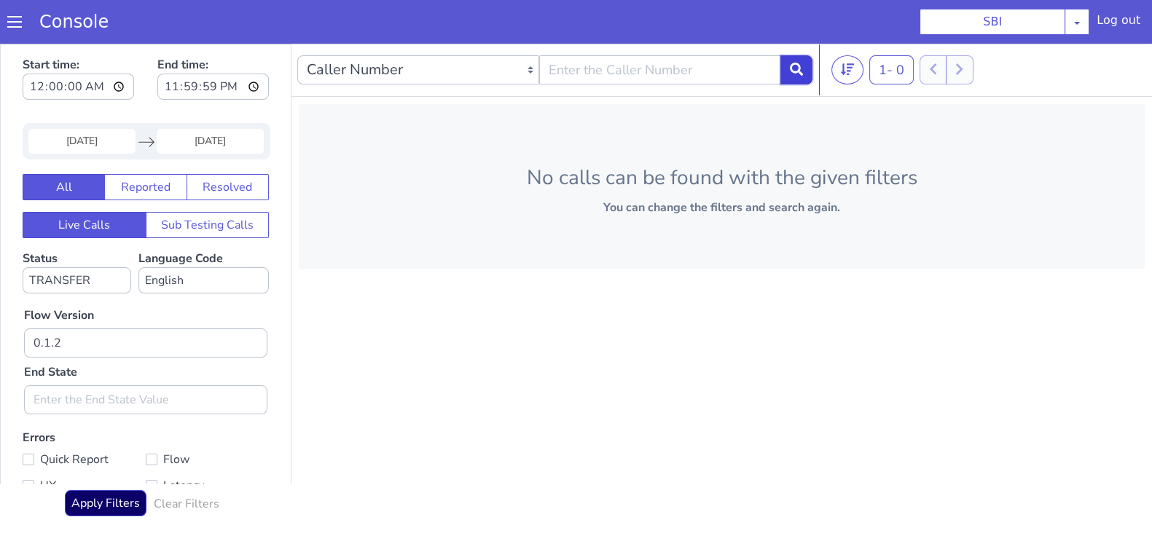
click at [785, 68] on button at bounding box center [796, 69] width 32 height 29
click at [790, 68] on icon at bounding box center [796, 69] width 13 height 13
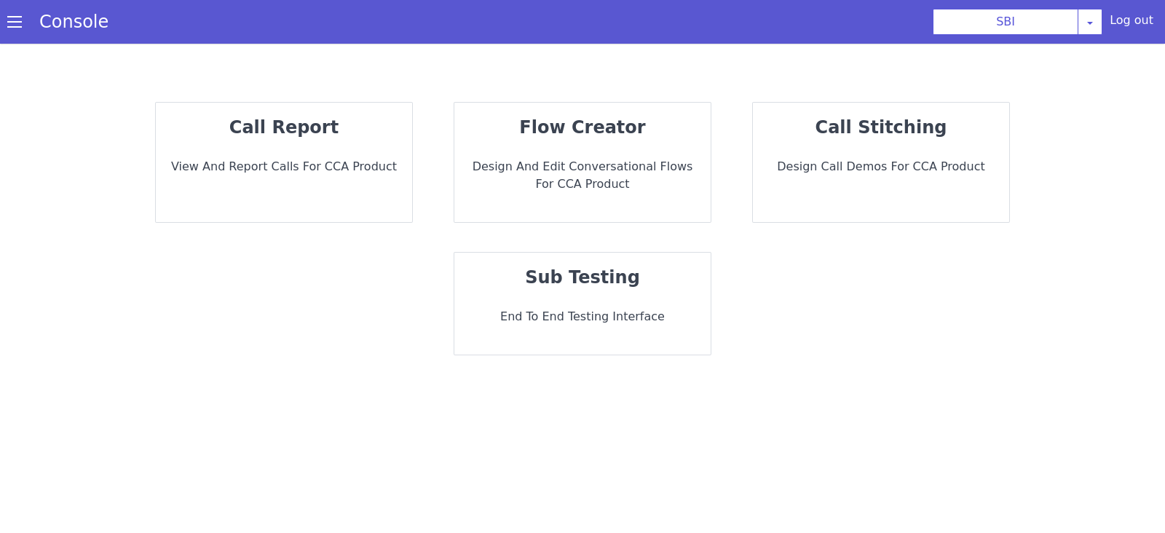
click at [277, 143] on div "call report View and report calls for CCA Product" at bounding box center [284, 162] width 256 height 119
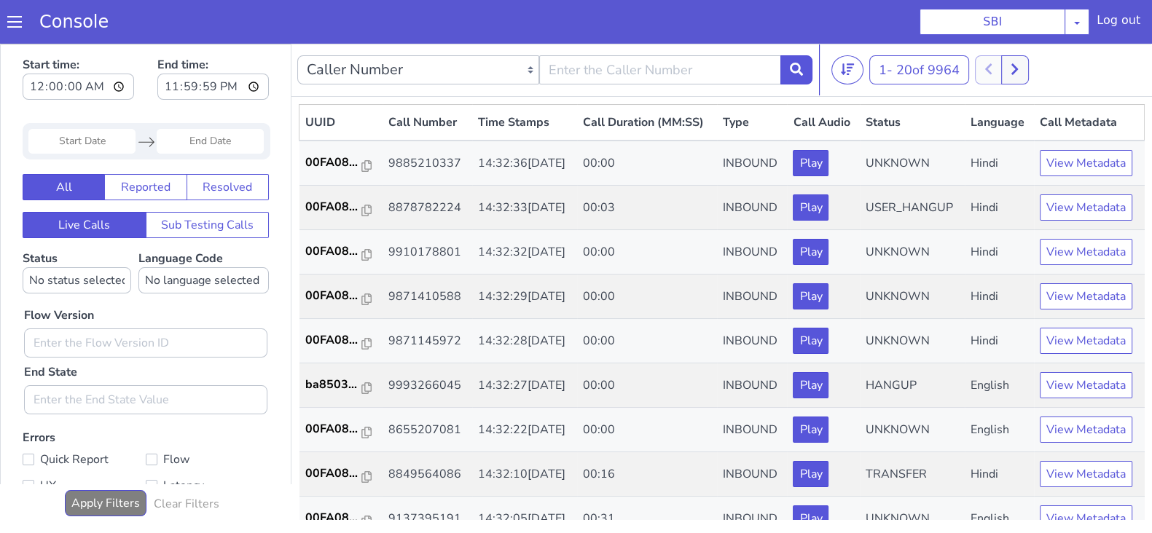
click at [77, 135] on input "Start Date" at bounding box center [81, 141] width 107 height 25
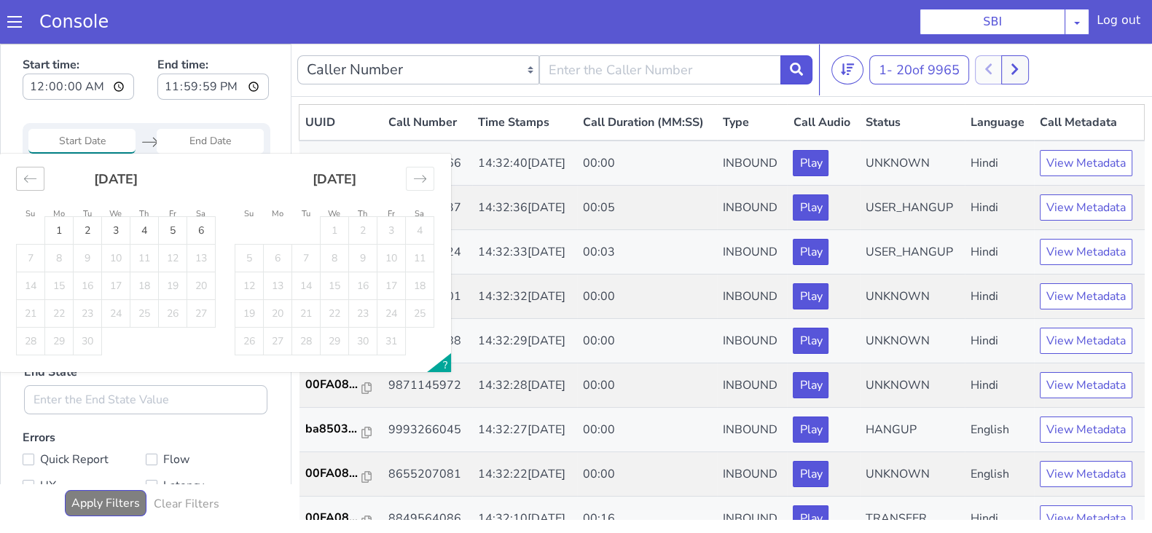
click at [22, 176] on div "Move backward to switch to the previous month." at bounding box center [30, 179] width 28 height 24
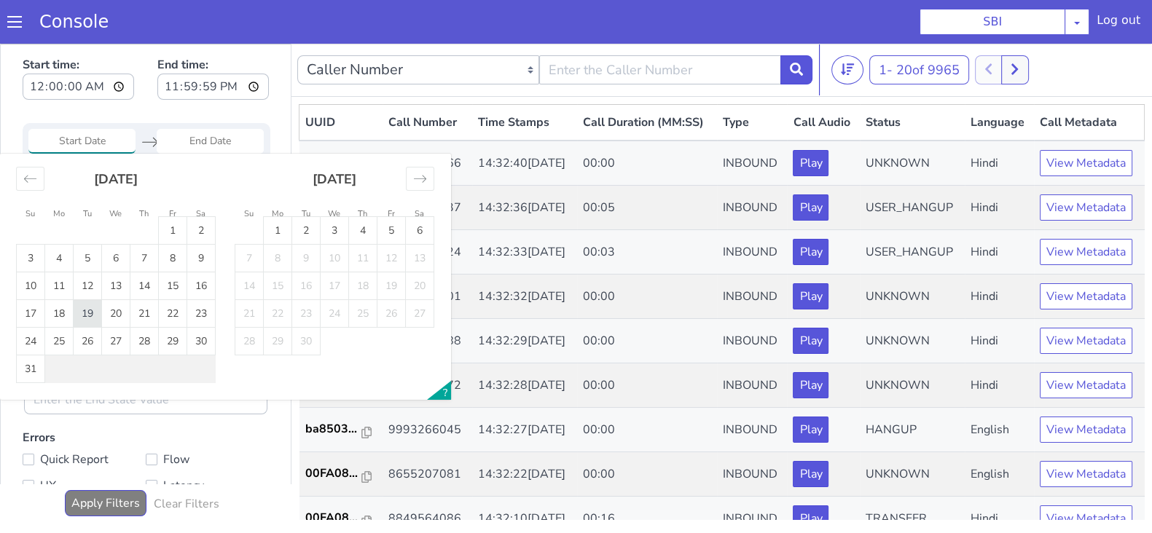
click at [84, 307] on td "19" at bounding box center [88, 314] width 28 height 28
type input "19 Aug 2025"
click at [208, 130] on input "End Date" at bounding box center [210, 141] width 107 height 25
click at [86, 310] on td "19" at bounding box center [88, 314] width 28 height 28
type input "19 Aug 2025"
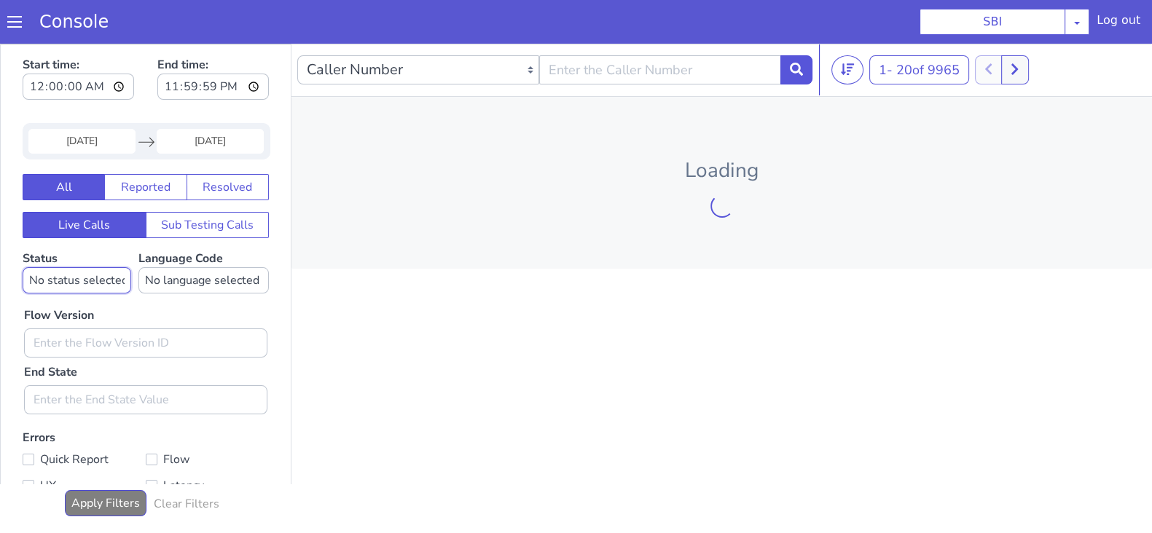
click at [98, 281] on select "No status selected HANGUP USER_HANGUP TRANSFER UNKNOWN" at bounding box center [77, 280] width 109 height 26
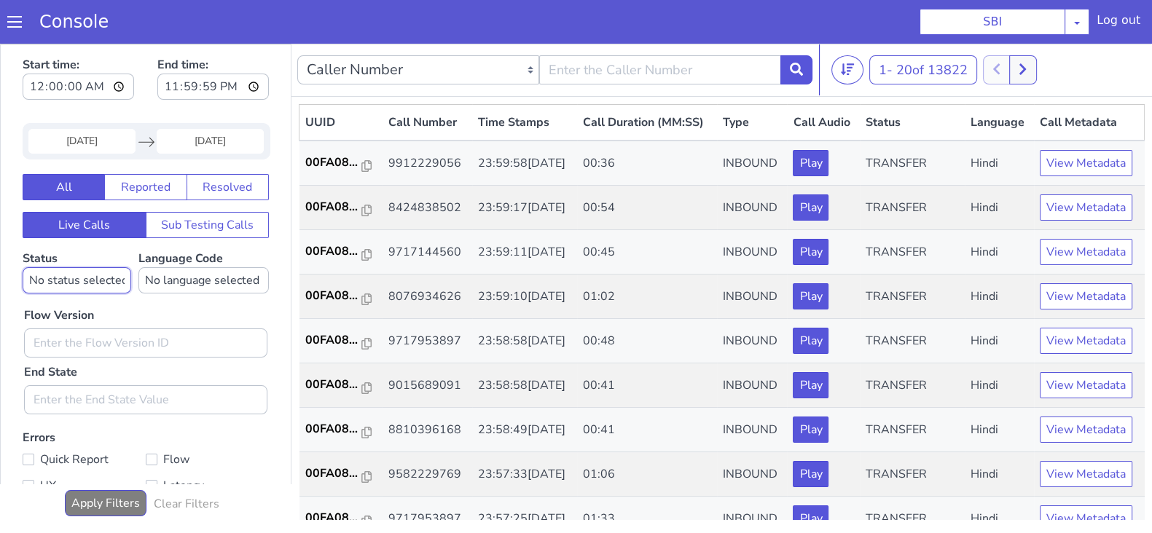
select select "TRANSFER"
click at [23, 267] on select "No status selected HANGUP USER_HANGUP TRANSFER UNKNOWN" at bounding box center [77, 280] width 109 height 26
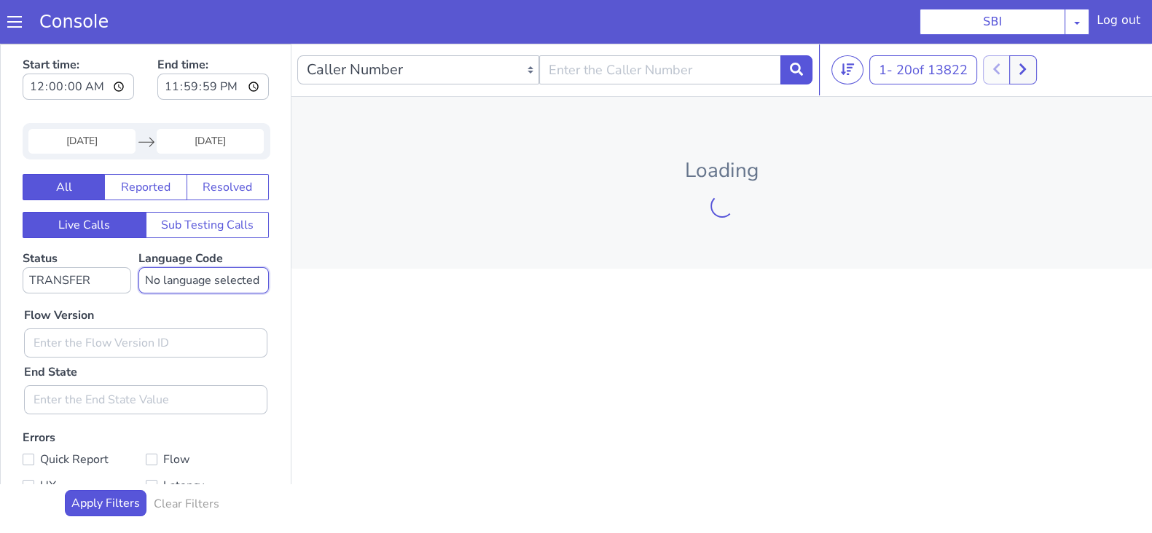
click at [162, 282] on select "No language selected Hindi English Tamil Telugu Kanada Marathi Malayalam Gujara…" at bounding box center [203, 280] width 130 height 26
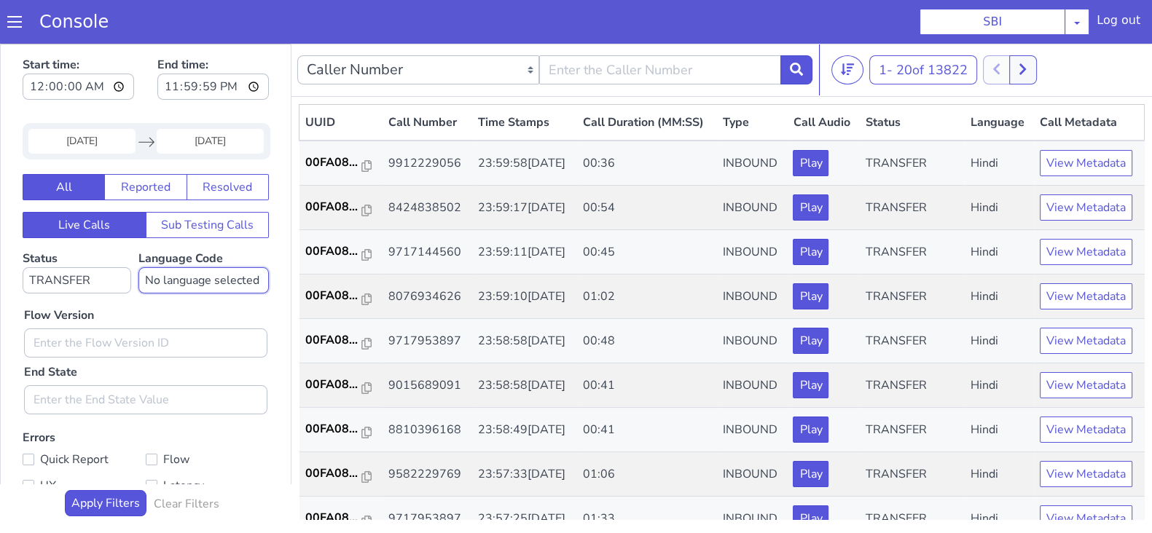
select select "en"
click at [138, 267] on select "No language selected Hindi English Tamil Telugu Kanada Marathi Malayalam Gujara…" at bounding box center [203, 280] width 130 height 26
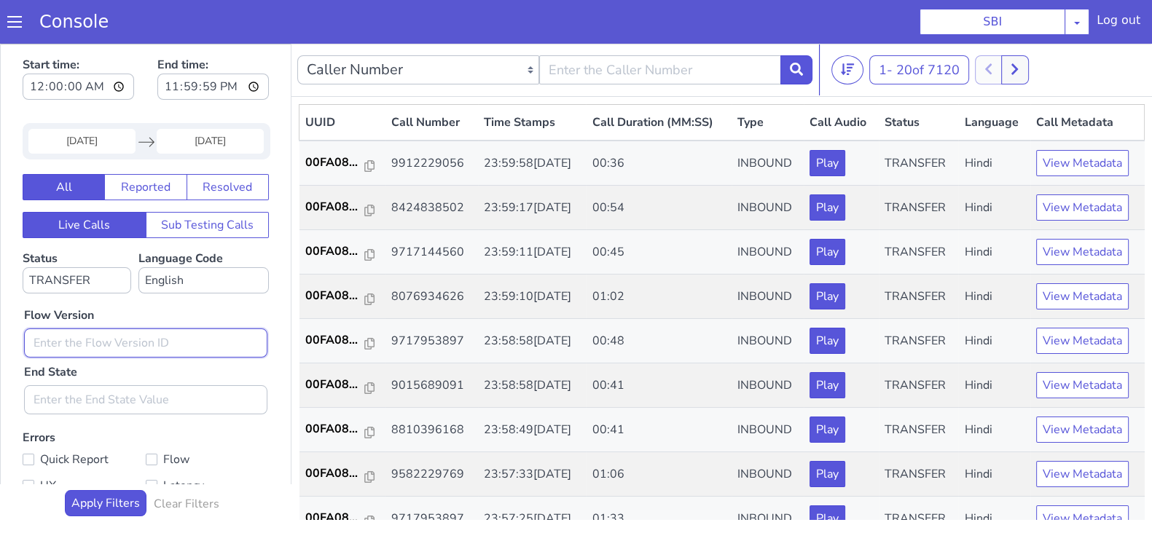
click at [95, 347] on input "text" at bounding box center [145, 342] width 243 height 29
type input "0.1.2"
click at [792, 74] on icon at bounding box center [796, 69] width 13 height 13
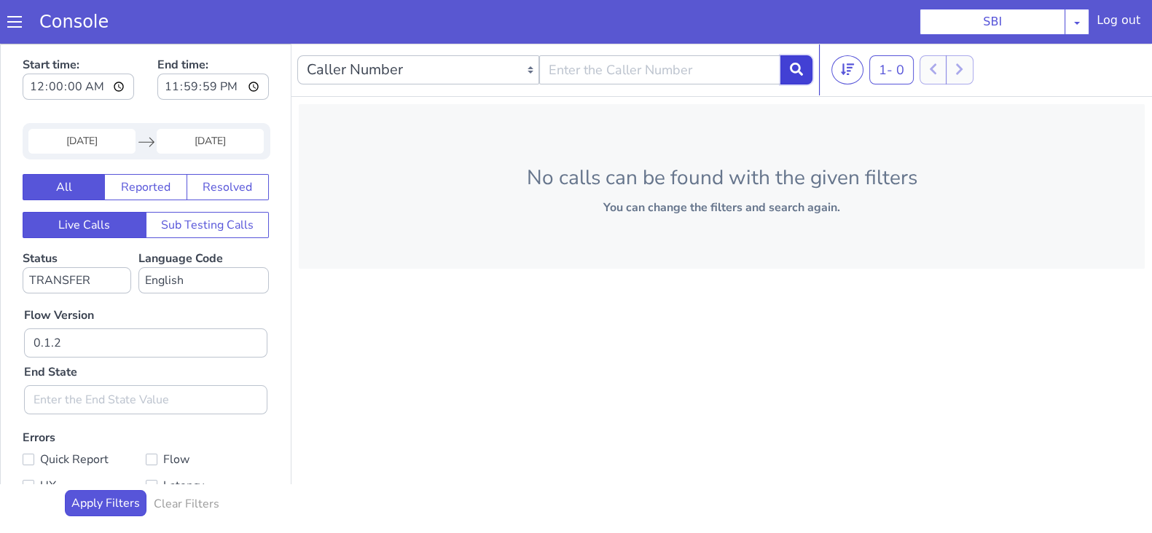
click at [800, 71] on icon at bounding box center [796, 69] width 13 height 13
click at [90, 275] on select "No status selected HANGUP USER_HANGUP TRANSFER UNKNOWN" at bounding box center [77, 280] width 109 height 26
click at [23, 267] on select "No status selected HANGUP USER_HANGUP TRANSFER UNKNOWN" at bounding box center [77, 280] width 109 height 26
click at [69, 276] on select "No status selected HANGUP USER_HANGUP TRANSFER UNKNOWN" at bounding box center [77, 280] width 109 height 26
select select "TRANSFER"
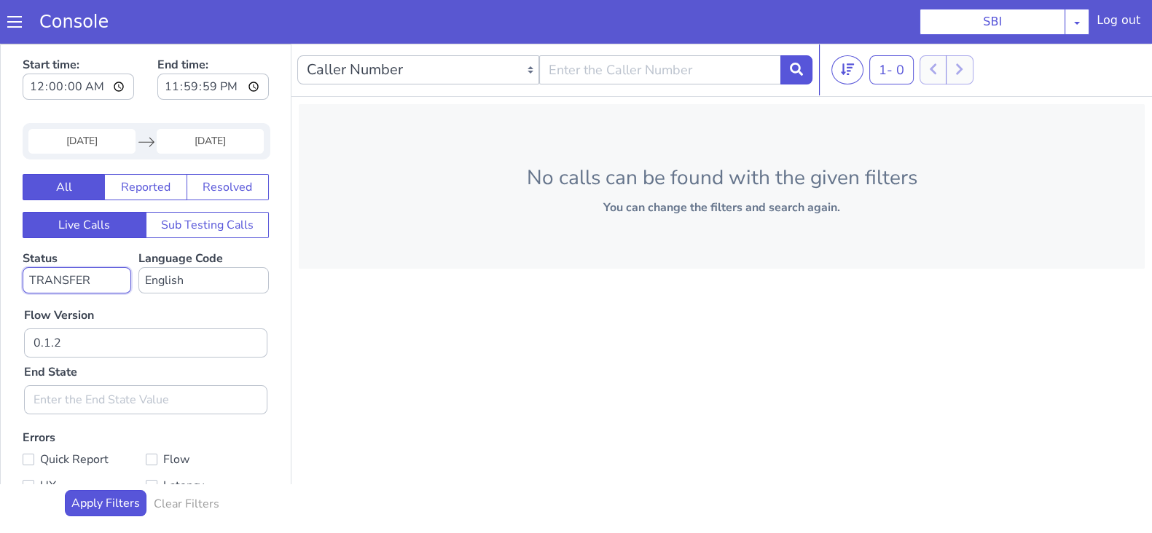
click at [23, 267] on select "No status selected HANGUP USER_HANGUP TRANSFER UNKNOWN" at bounding box center [77, 280] width 109 height 26
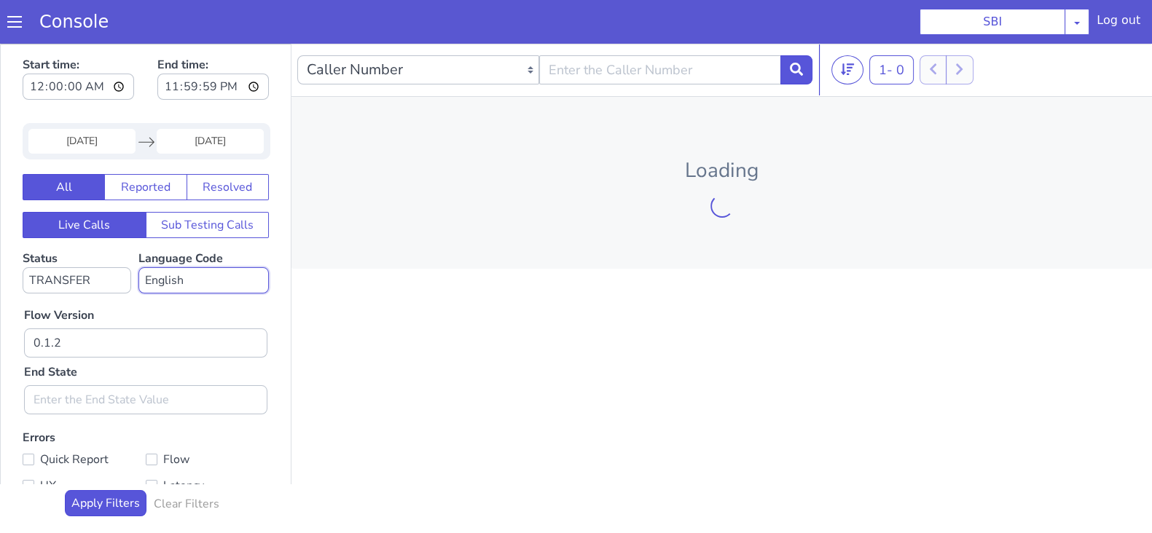
click at [178, 275] on select "No language selected Hindi English Tamil Telugu Kanada Marathi Malayalam Gujara…" at bounding box center [203, 280] width 130 height 26
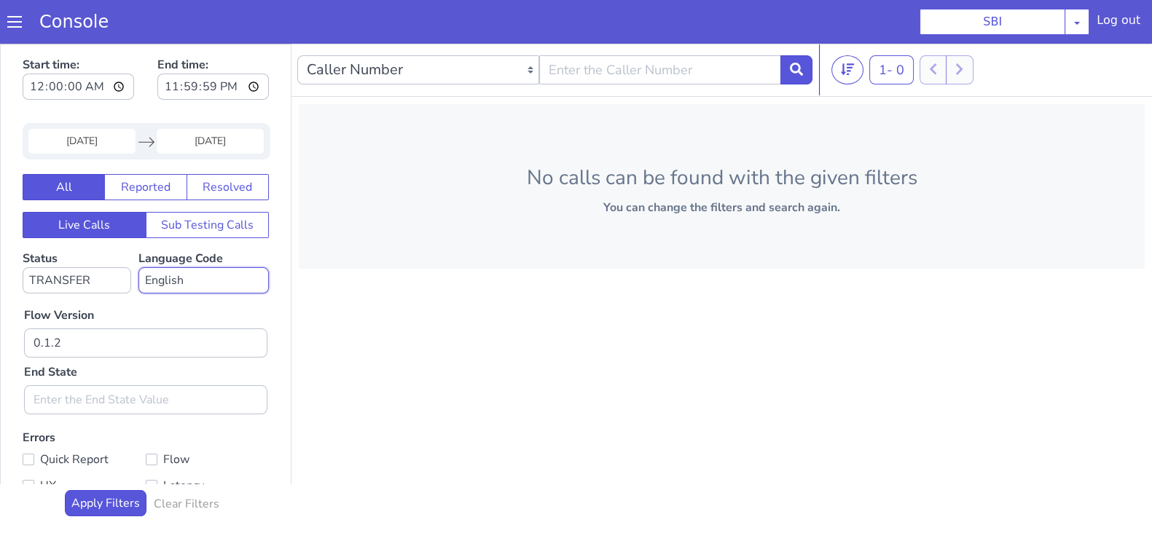
click at [138, 267] on select "No language selected Hindi English Tamil Telugu Kanada Marathi Malayalam Gujara…" at bounding box center [203, 280] width 130 height 26
click at [86, 345] on input "0.1.2" at bounding box center [145, 342] width 243 height 29
click at [793, 71] on icon at bounding box center [796, 69] width 13 height 13
click at [208, 220] on button "Sub Testing Calls" at bounding box center [208, 225] width 124 height 26
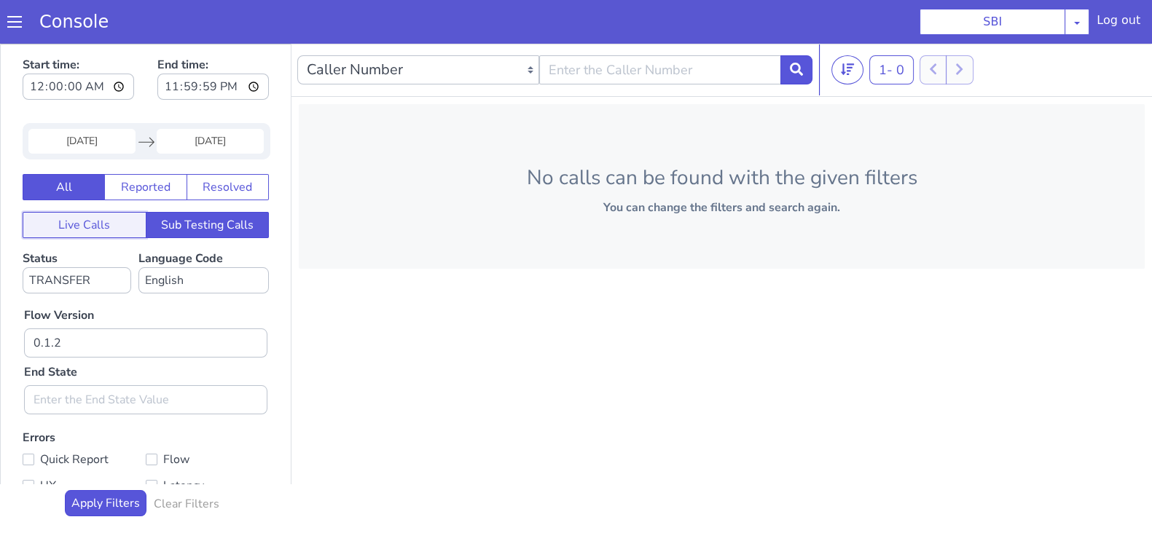
click at [87, 222] on button "Live Calls" at bounding box center [85, 225] width 124 height 26
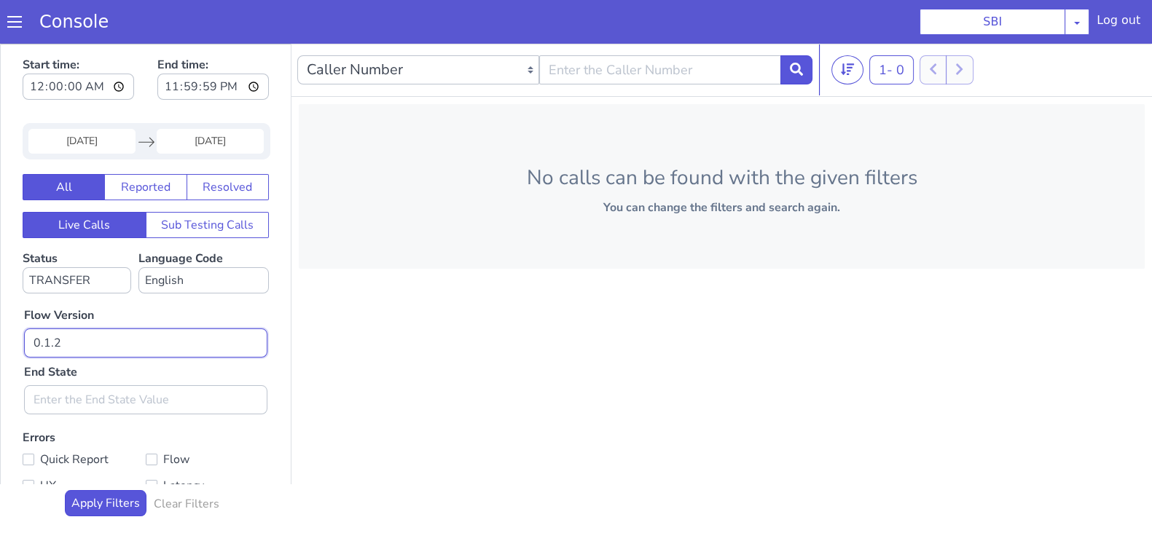
click at [100, 341] on input "0.1.2" at bounding box center [145, 342] width 243 height 29
click at [794, 75] on button at bounding box center [796, 69] width 32 height 29
click at [111, 342] on input "0.1.3" at bounding box center [145, 342] width 243 height 29
type input "0"
type input "0.1.2"
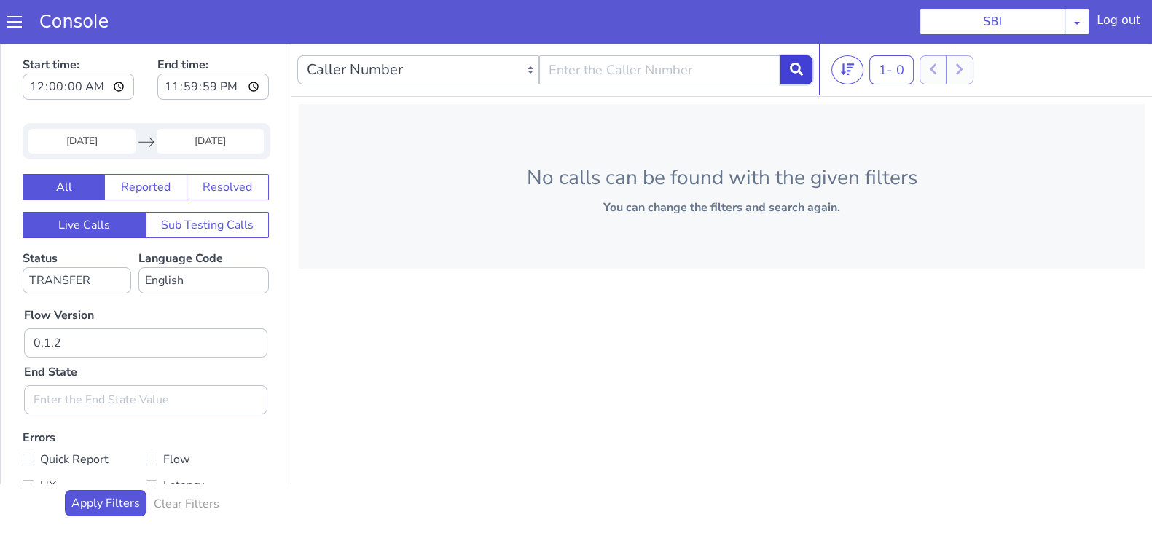
click at [787, 65] on button at bounding box center [796, 69] width 32 height 29
click at [82, 144] on input "19 Aug 2025" at bounding box center [81, 141] width 107 height 25
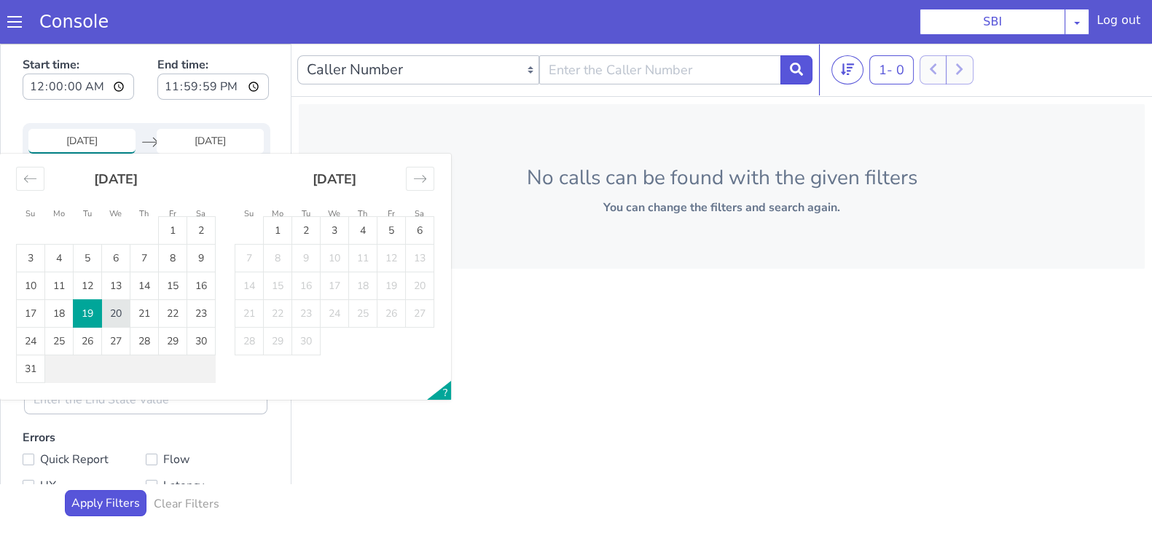
click at [114, 315] on td "20" at bounding box center [116, 314] width 28 height 28
type input "20 Aug 2025"
click at [94, 312] on td "19" at bounding box center [88, 314] width 28 height 28
type input "19 Aug 2025"
click at [197, 136] on input "End Date" at bounding box center [210, 141] width 107 height 25
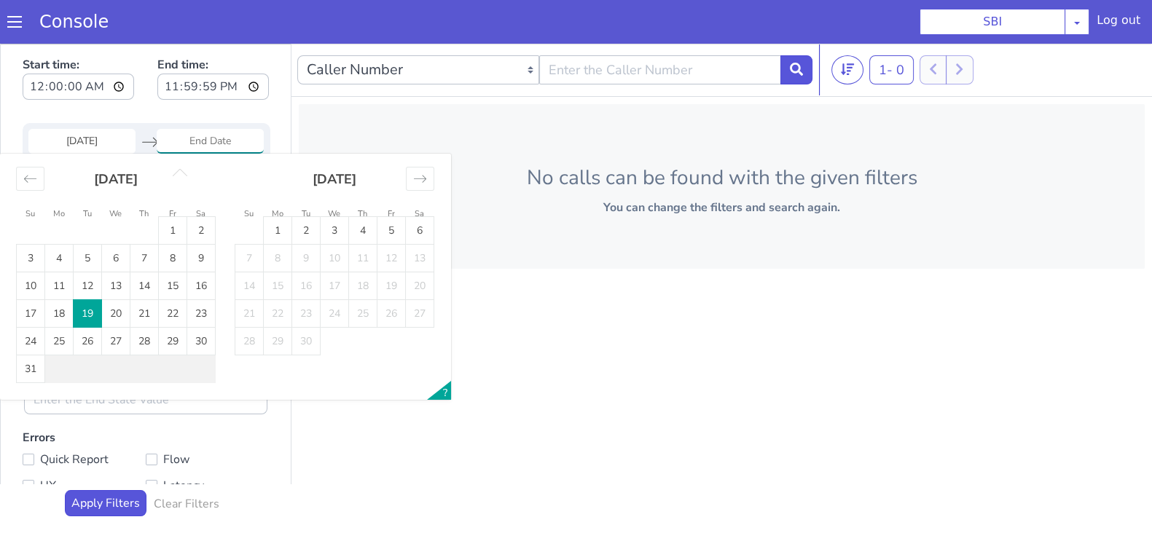
click at [86, 315] on td "19" at bounding box center [88, 314] width 28 height 28
type input "19 Aug 2025"
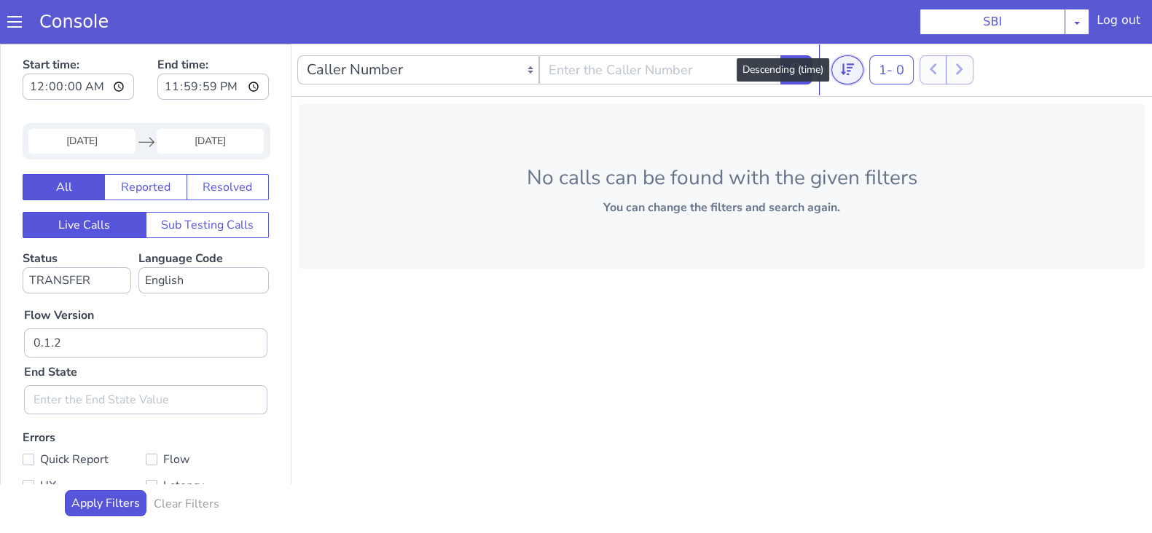
click at [838, 72] on button at bounding box center [847, 69] width 32 height 29
click at [211, 89] on input "23:59:59" at bounding box center [212, 87] width 111 height 26
click at [237, 86] on input "23:59:59" at bounding box center [212, 87] width 111 height 26
click at [127, 105] on div "Start time: 00:00:00 End time: 23:59:59" at bounding box center [146, 80] width 246 height 57
